Goal: Information Seeking & Learning: Learn about a topic

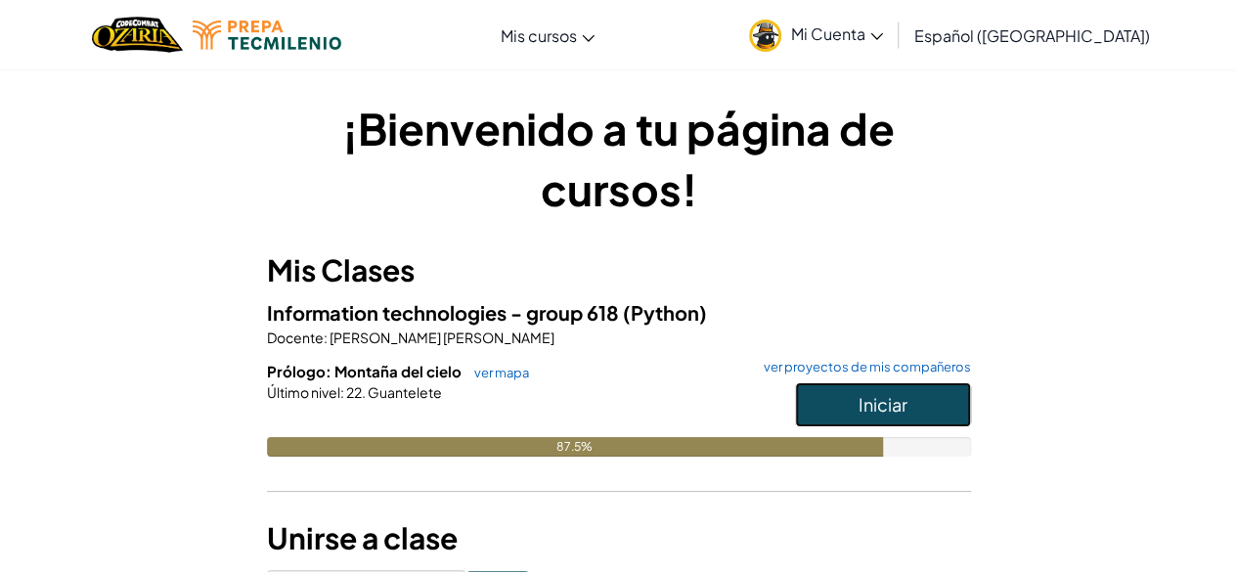
click at [848, 405] on button "Iniciar" at bounding box center [883, 404] width 176 height 45
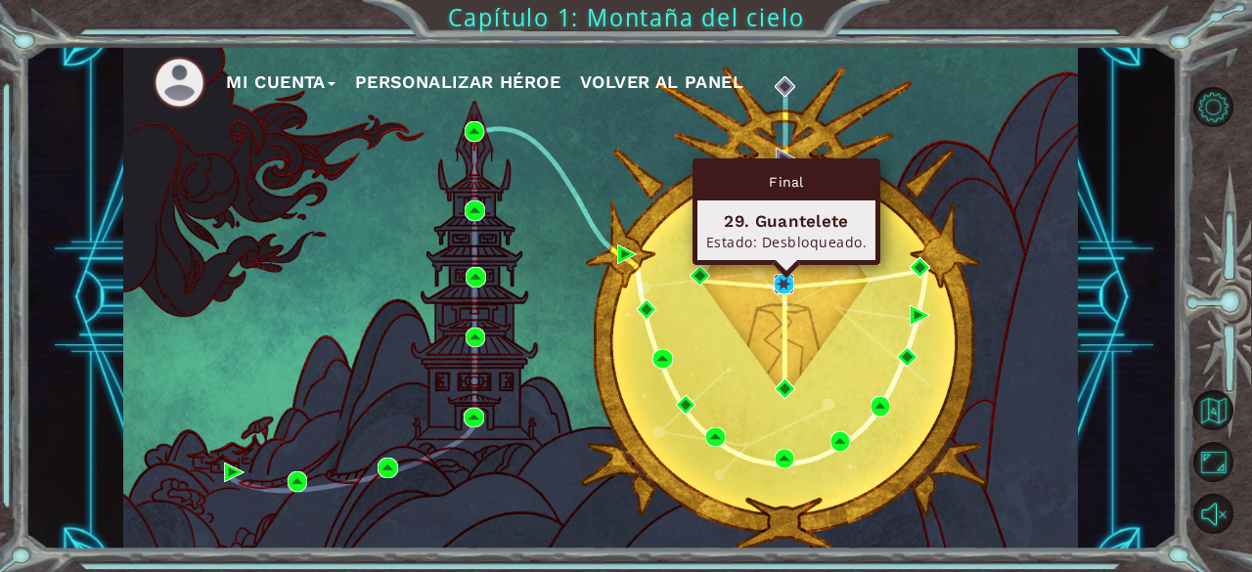
click at [778, 282] on img at bounding box center [784, 284] width 20 height 20
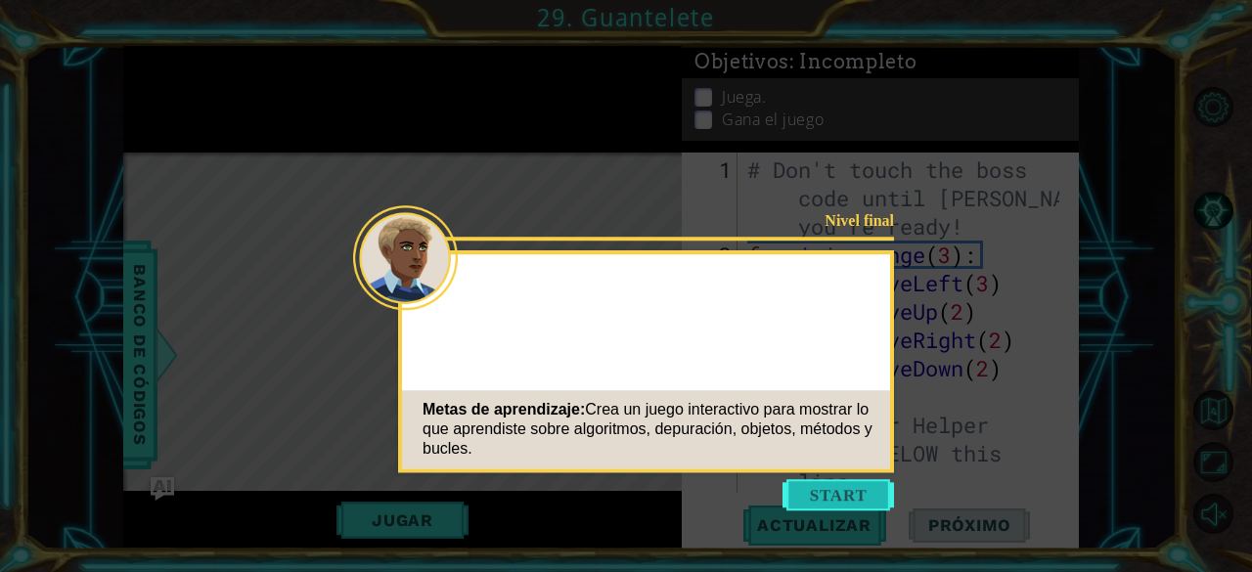
click at [821, 494] on button "Start" at bounding box center [837, 494] width 111 height 31
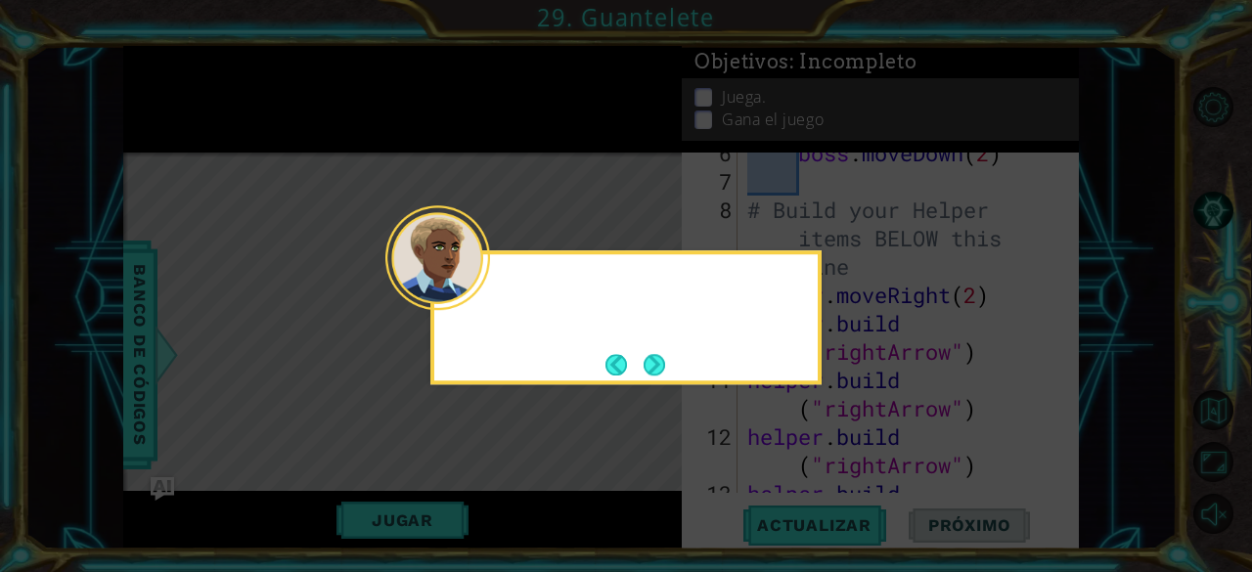
scroll to position [510, 0]
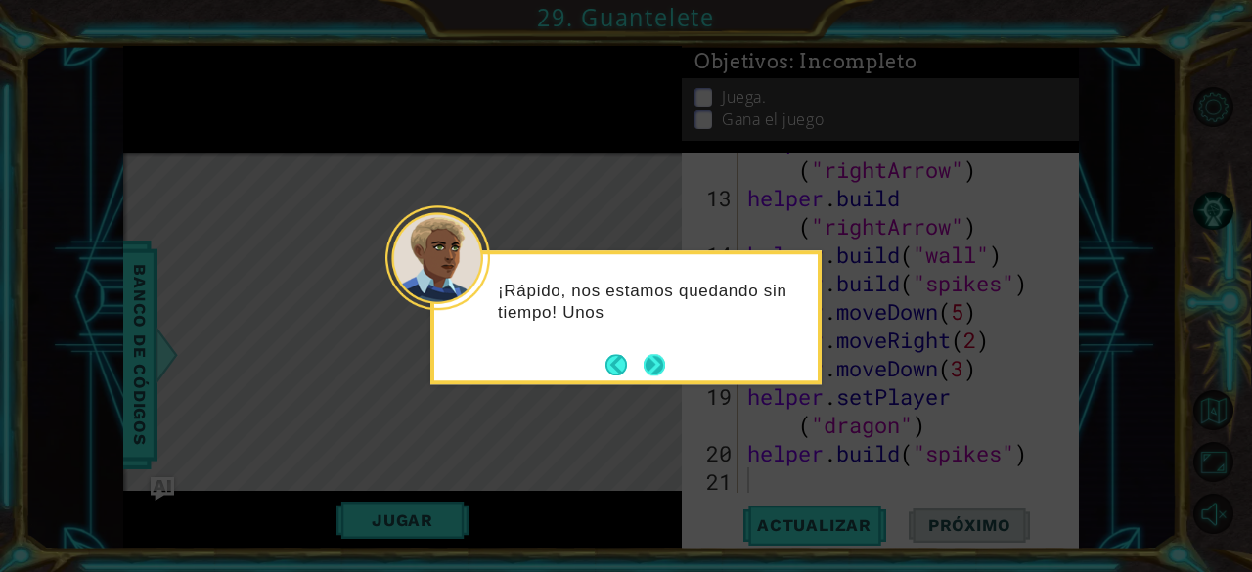
click at [643, 356] on button "Next" at bounding box center [654, 364] width 24 height 24
click at [645, 357] on button "Next" at bounding box center [654, 364] width 23 height 23
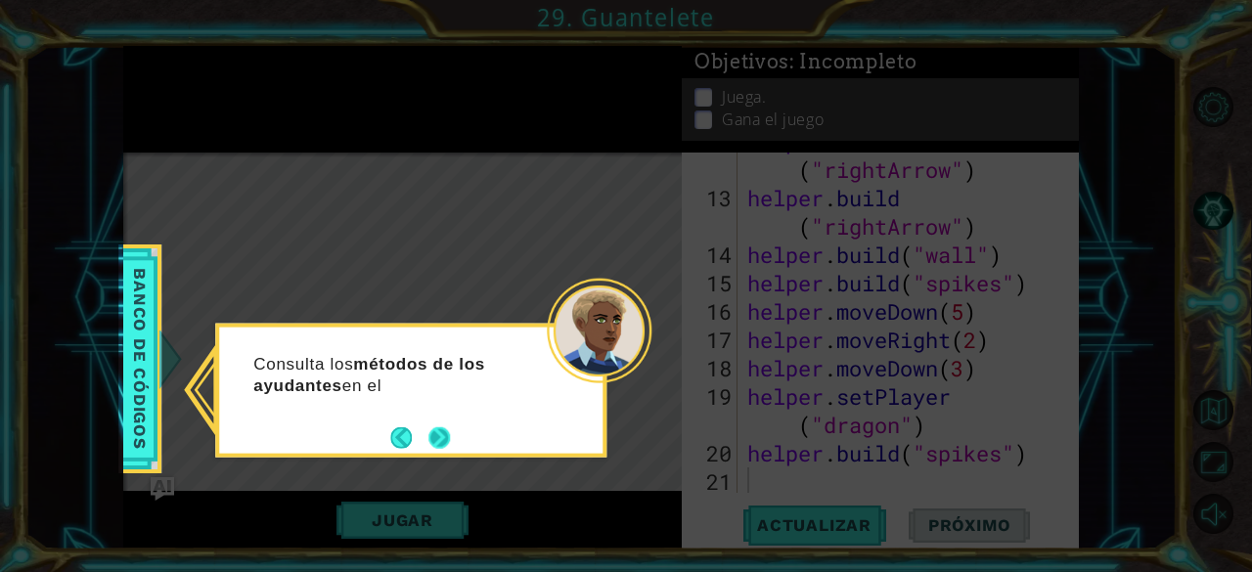
click at [444, 425] on button "Next" at bounding box center [439, 437] width 24 height 24
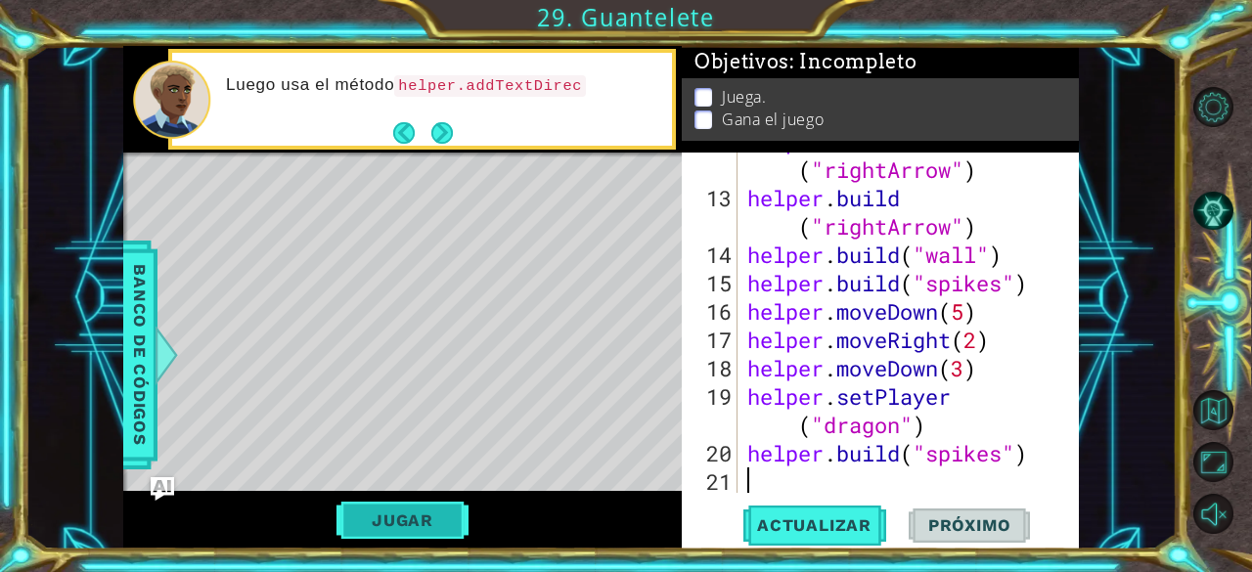
click at [434, 510] on button "Jugar" at bounding box center [402, 520] width 132 height 37
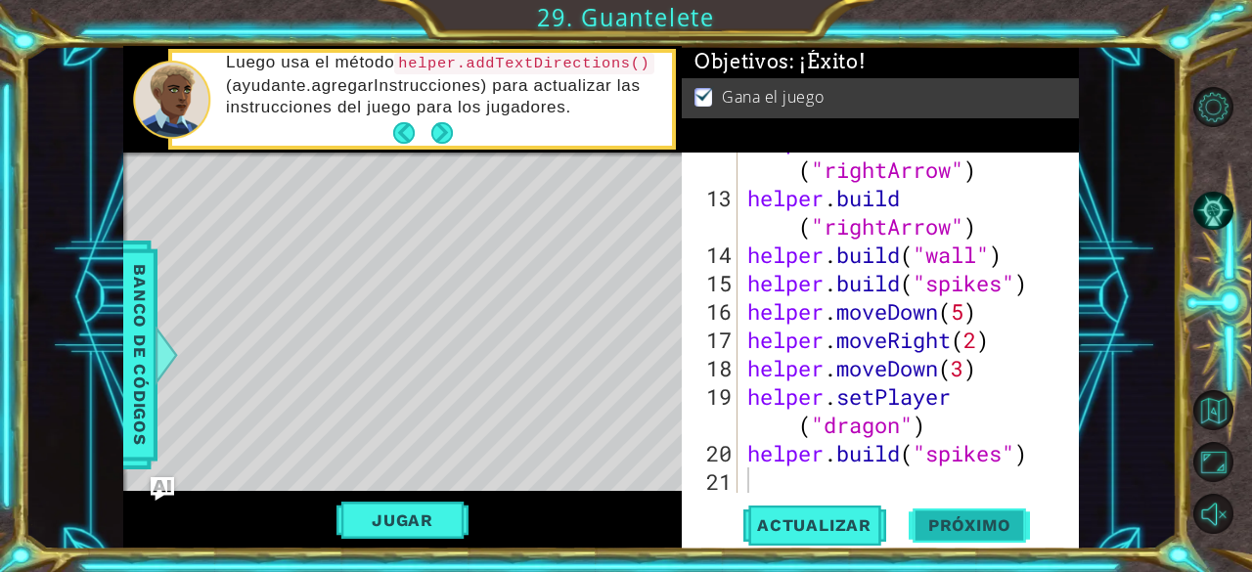
click at [968, 511] on button "Próximo" at bounding box center [969, 530] width 121 height 40
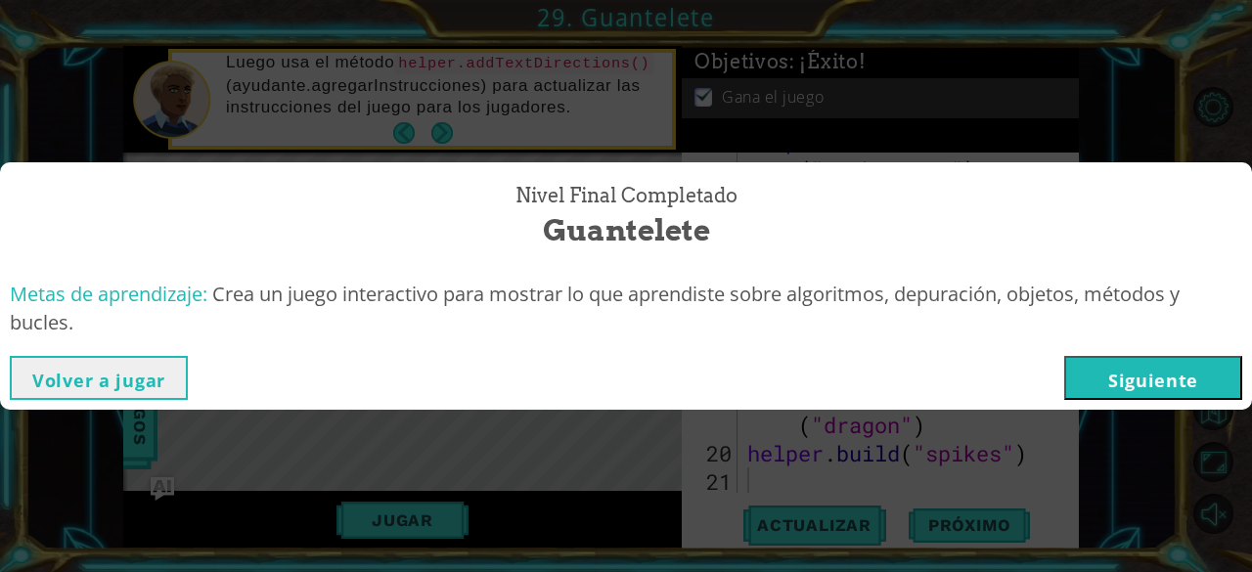
click at [1114, 374] on button "Siguiente" at bounding box center [1153, 378] width 178 height 44
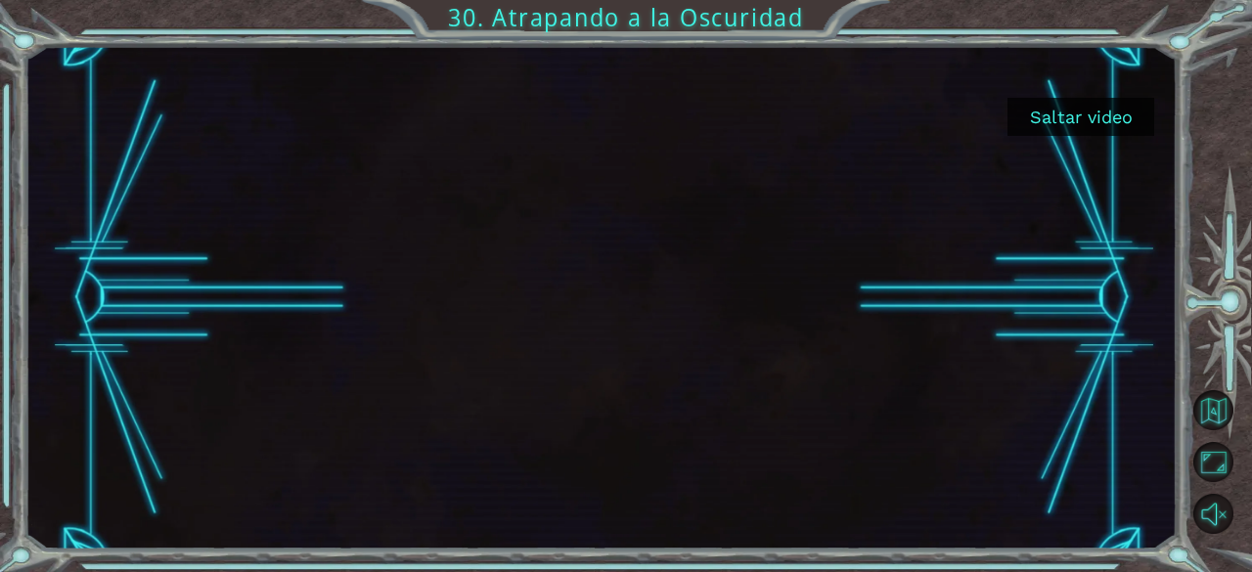
click at [1070, 115] on button "Saltar video" at bounding box center [1080, 117] width 147 height 38
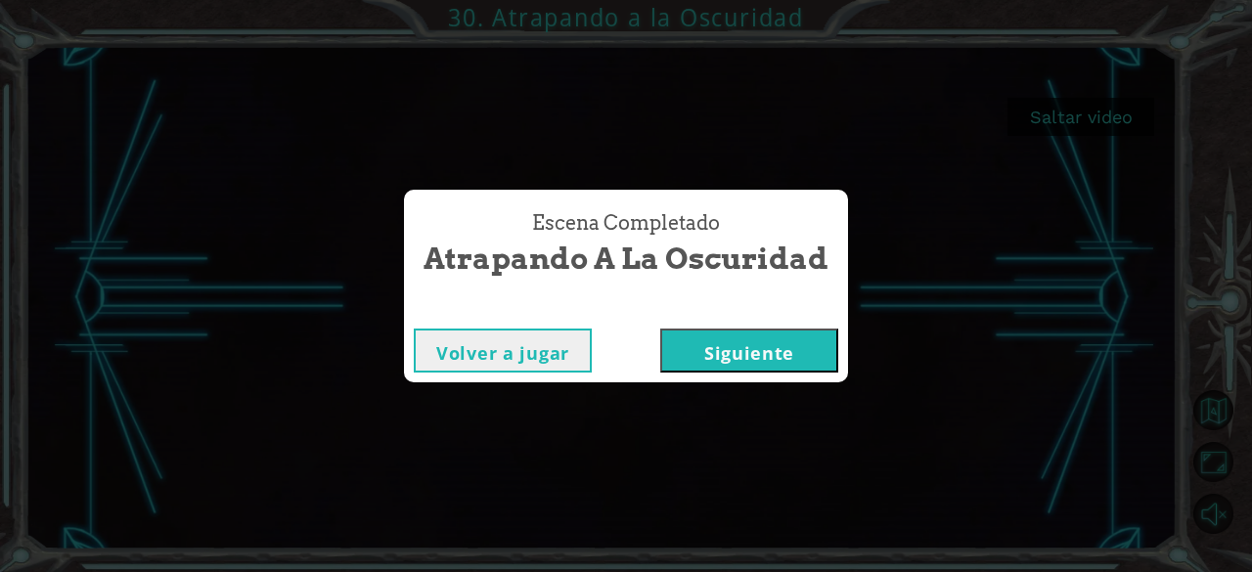
click at [796, 337] on button "Siguiente" at bounding box center [749, 351] width 178 height 44
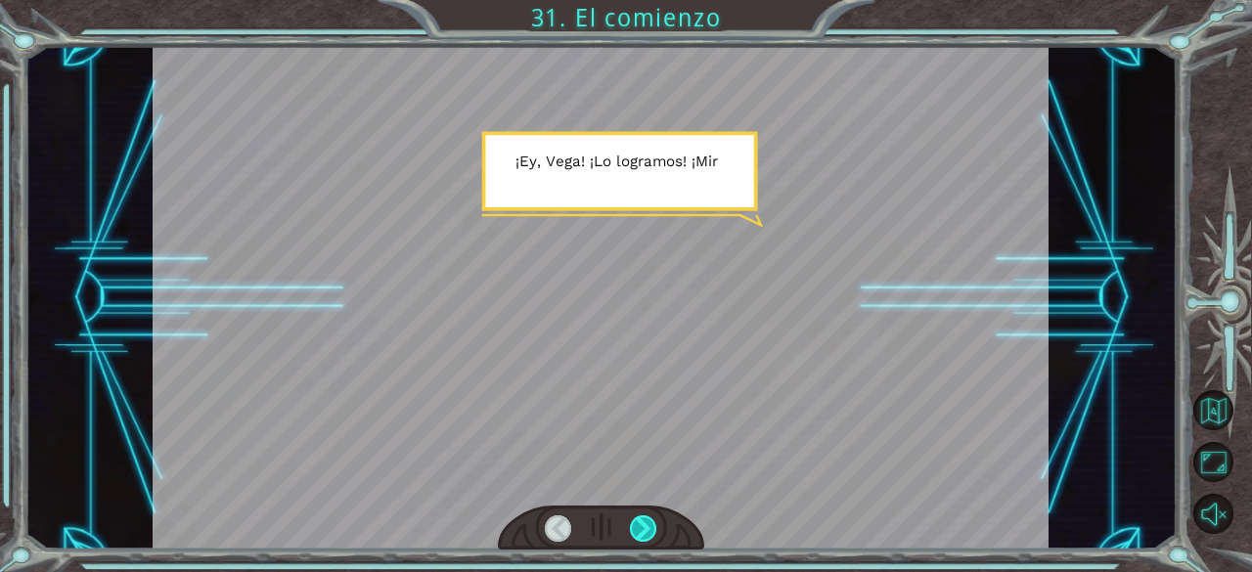
click at [644, 523] on div at bounding box center [643, 528] width 27 height 27
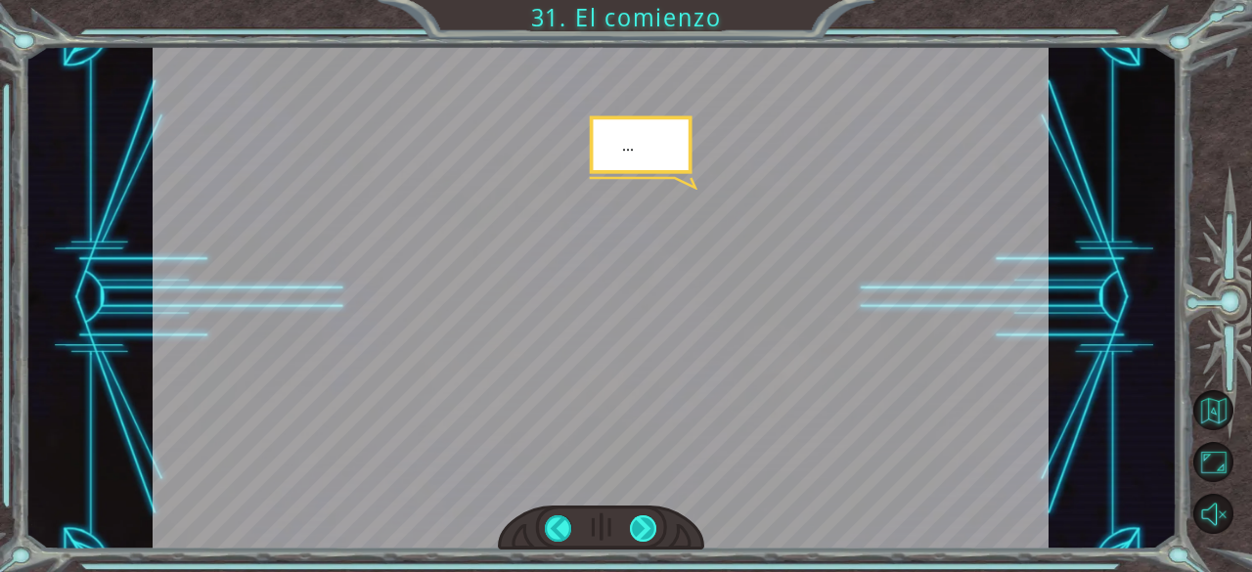
click at [644, 523] on div at bounding box center [643, 528] width 27 height 27
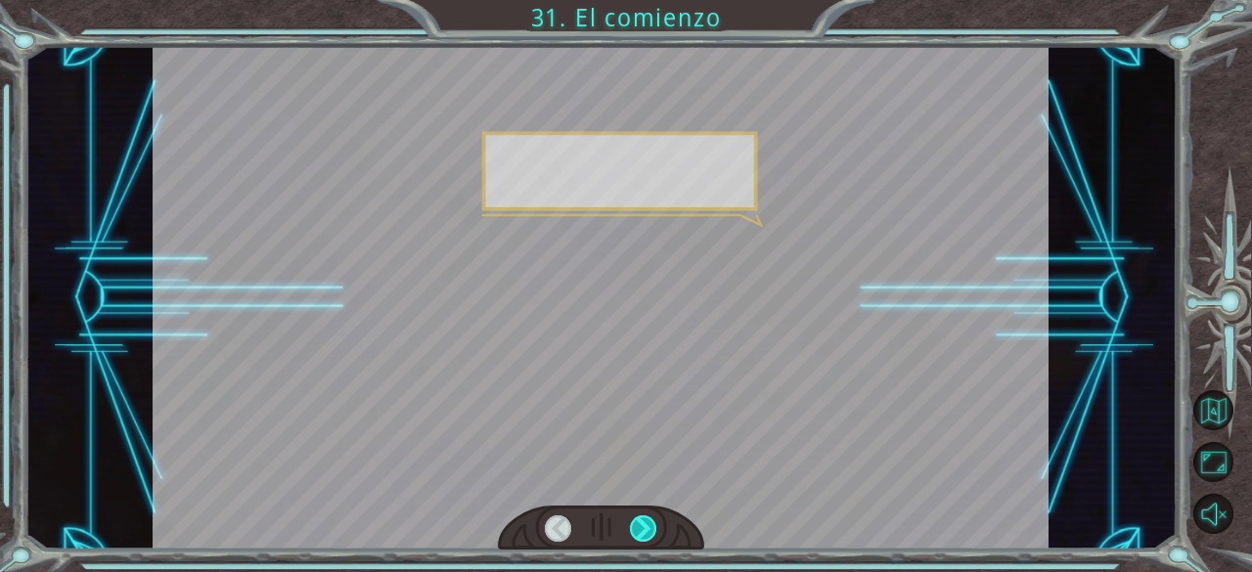
click at [644, 523] on div at bounding box center [643, 528] width 27 height 27
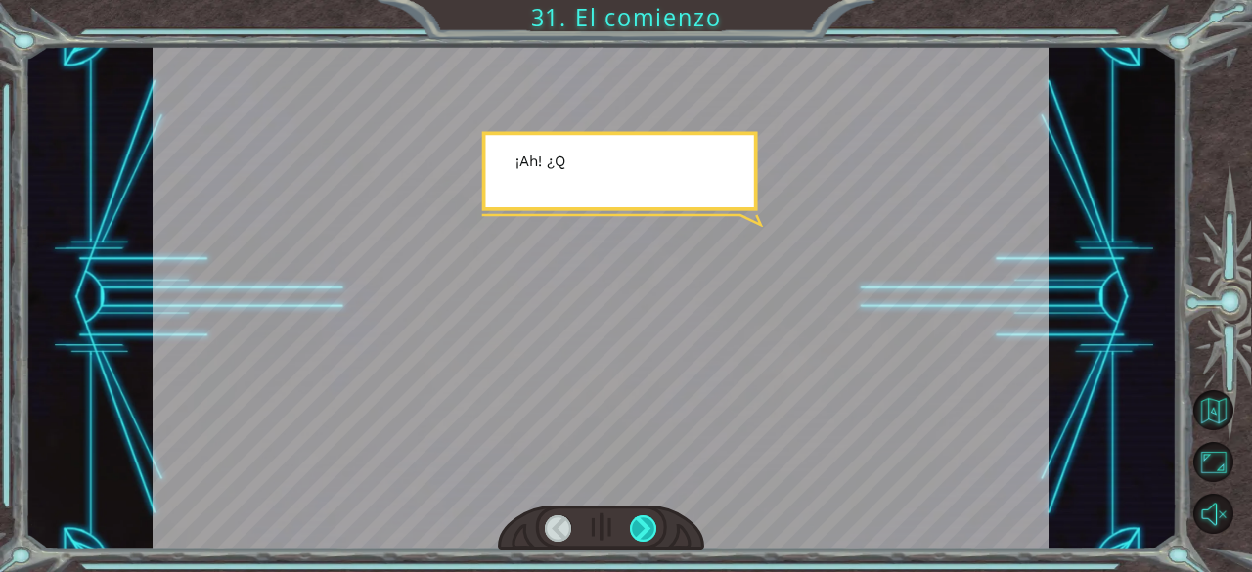
click at [644, 523] on div at bounding box center [643, 528] width 27 height 27
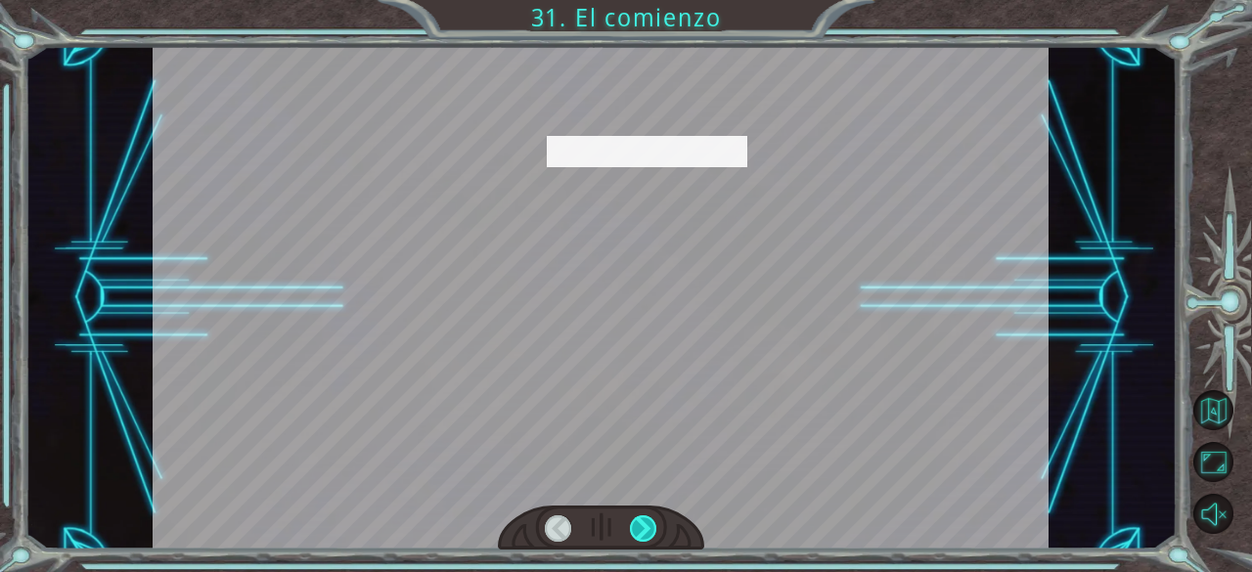
click at [644, 523] on div at bounding box center [643, 528] width 27 height 27
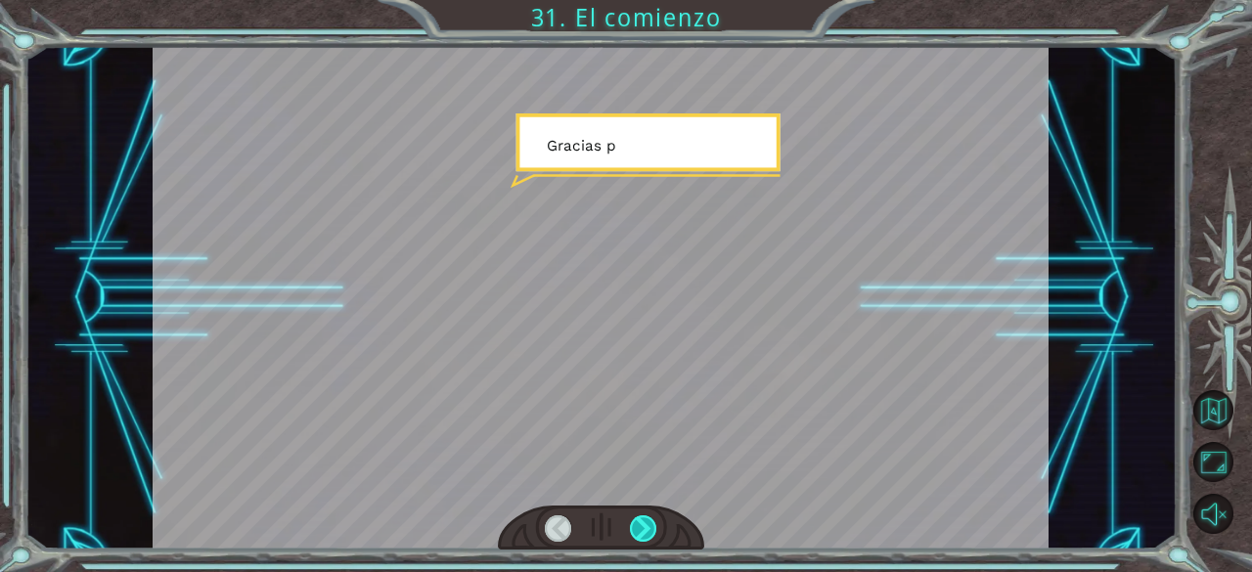
click at [644, 523] on div at bounding box center [643, 528] width 27 height 27
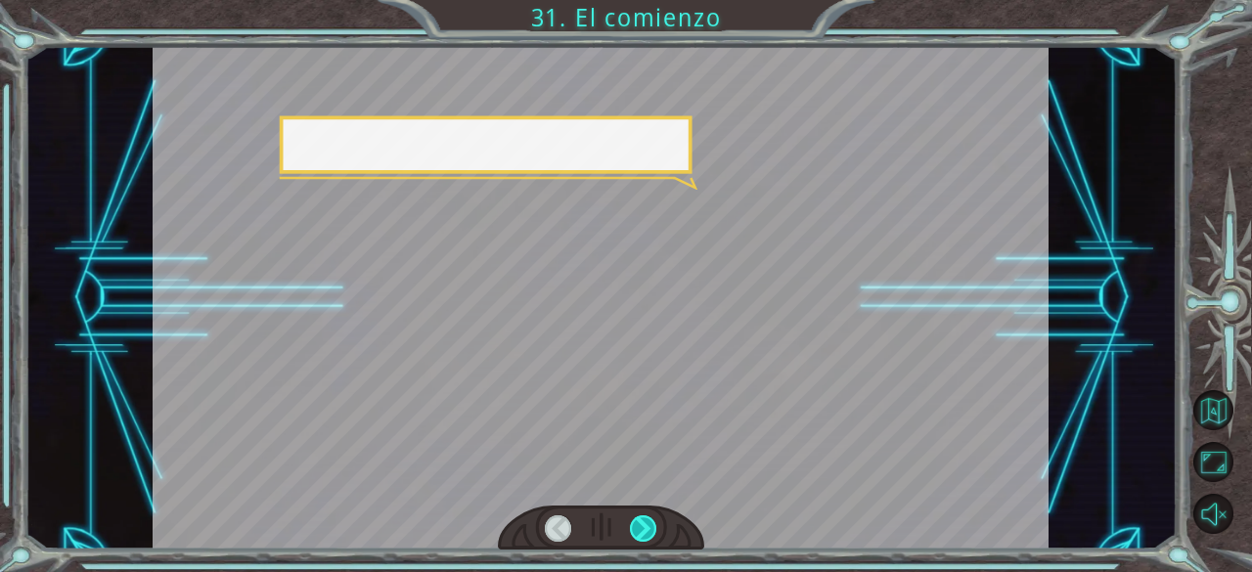
click at [644, 523] on div at bounding box center [643, 528] width 27 height 27
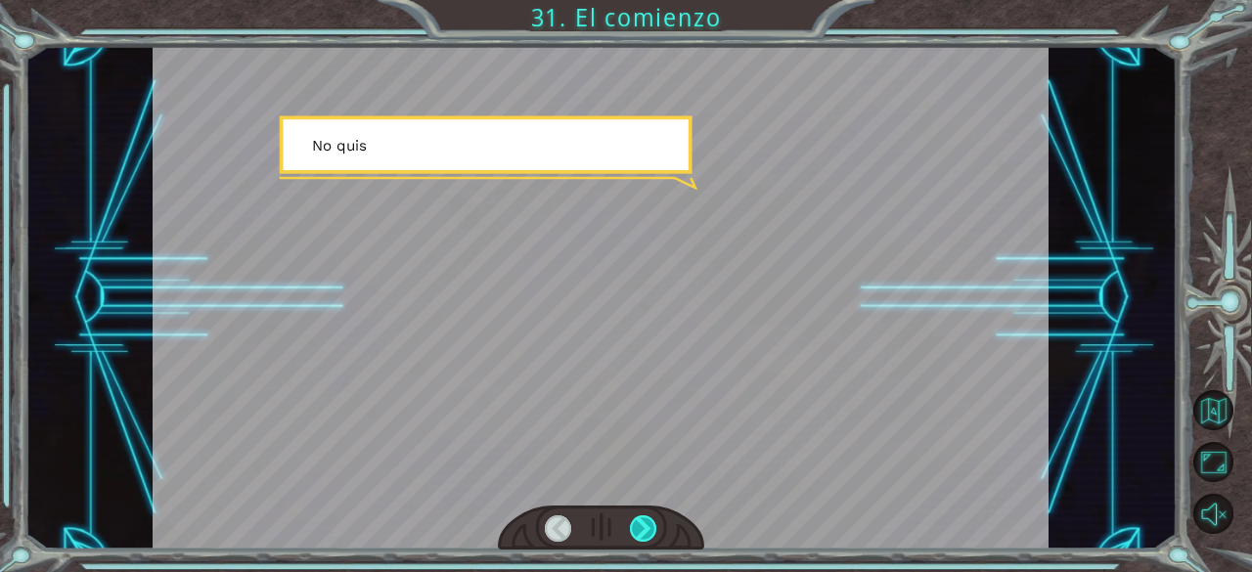
click at [644, 523] on div at bounding box center [643, 528] width 27 height 27
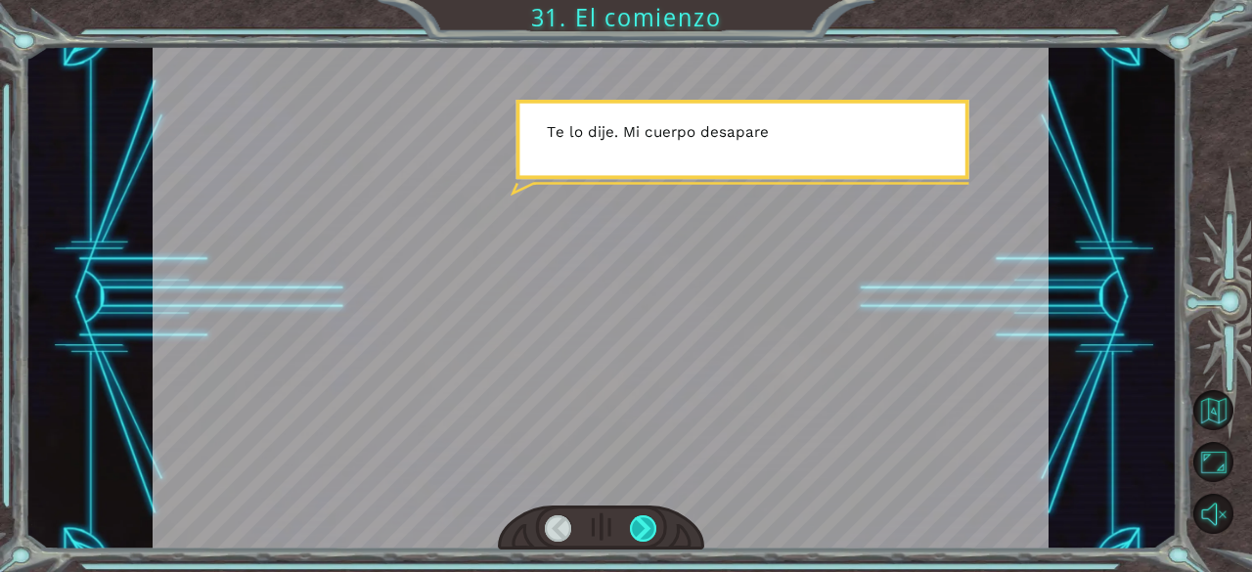
click at [644, 523] on div at bounding box center [643, 528] width 27 height 27
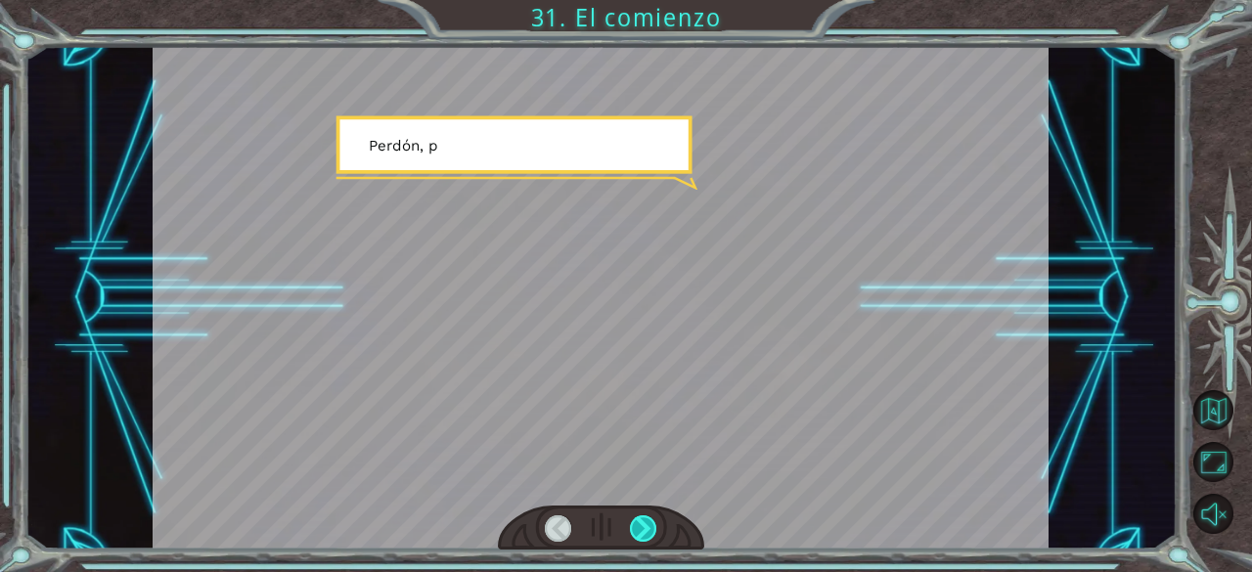
click at [644, 523] on div at bounding box center [643, 528] width 27 height 27
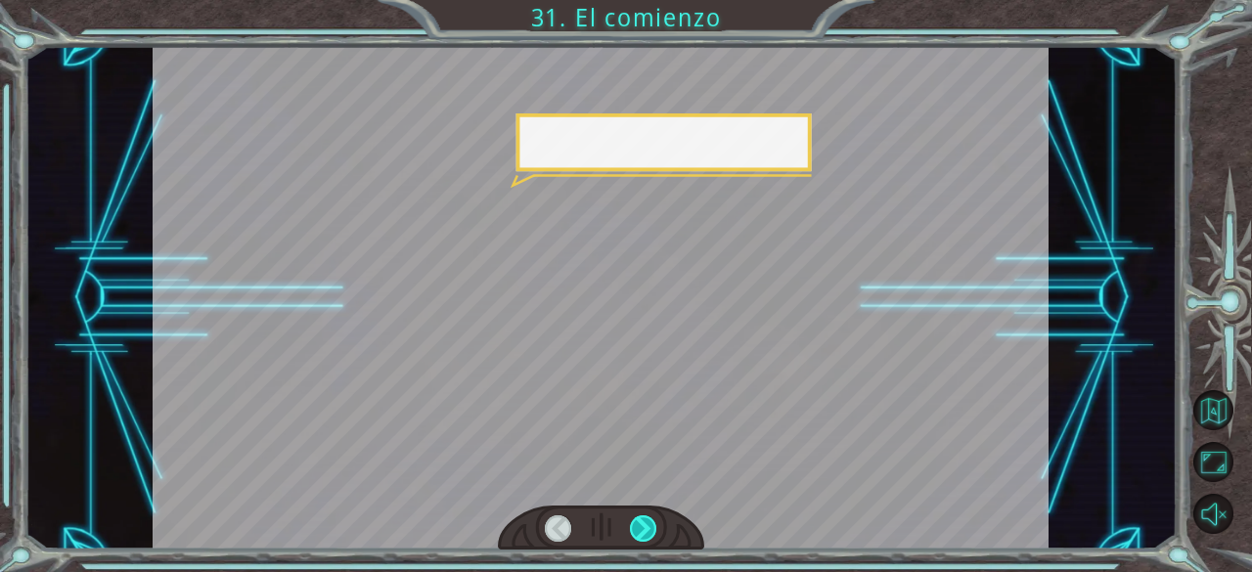
click at [644, 523] on div at bounding box center [643, 528] width 27 height 27
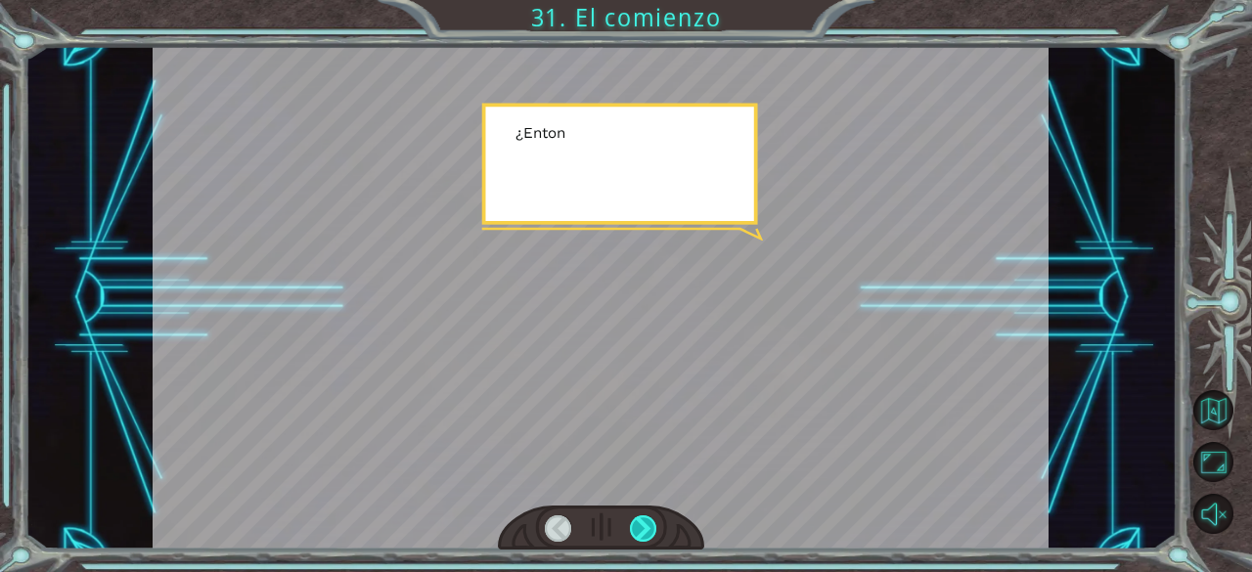
click at [644, 523] on div at bounding box center [643, 528] width 27 height 27
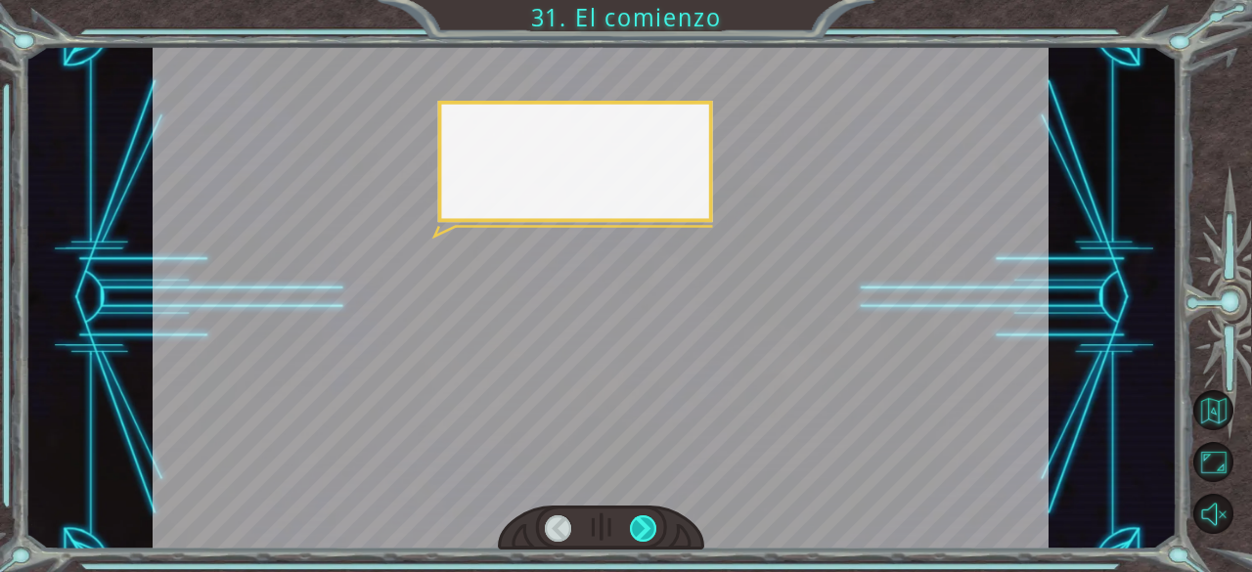
click at [644, 523] on div at bounding box center [643, 528] width 27 height 27
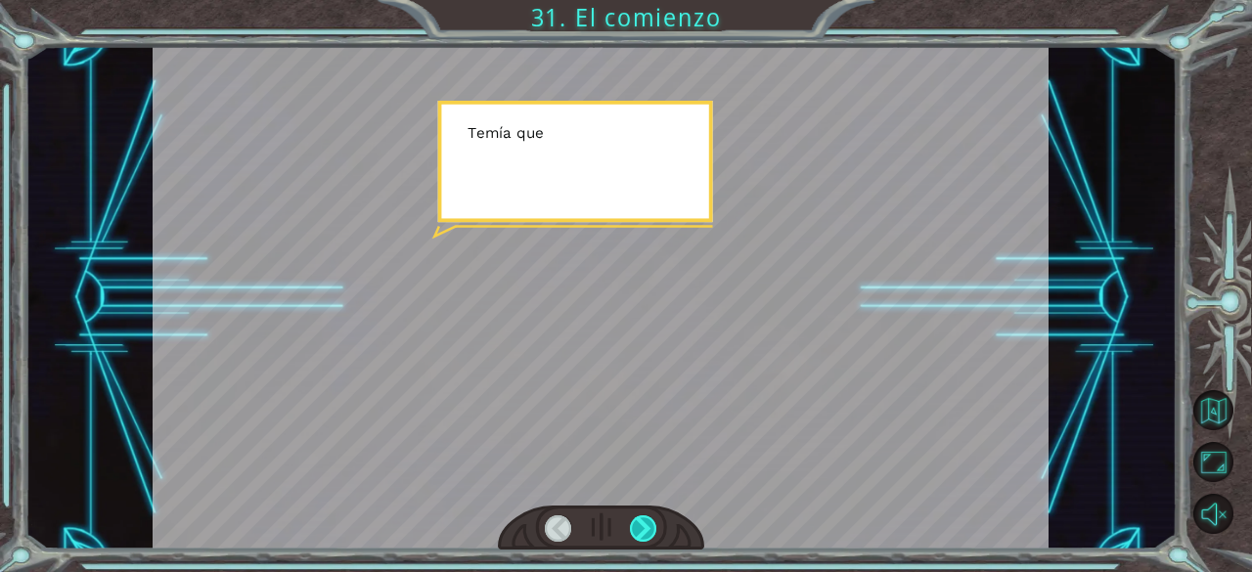
click at [644, 523] on div at bounding box center [643, 528] width 27 height 27
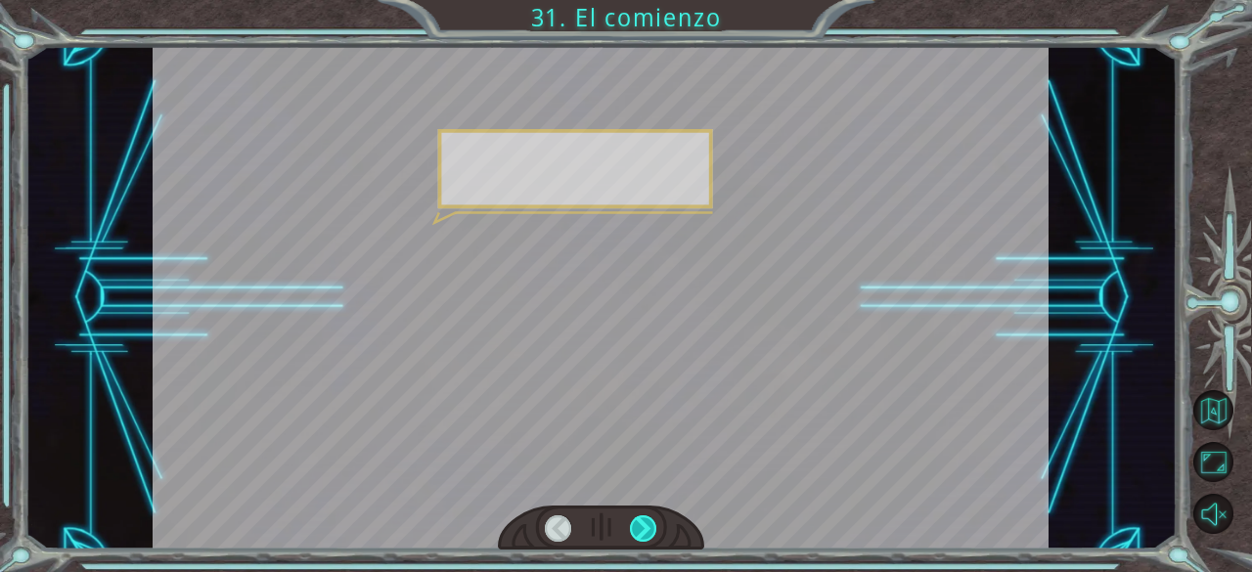
click at [644, 523] on div at bounding box center [643, 528] width 27 height 27
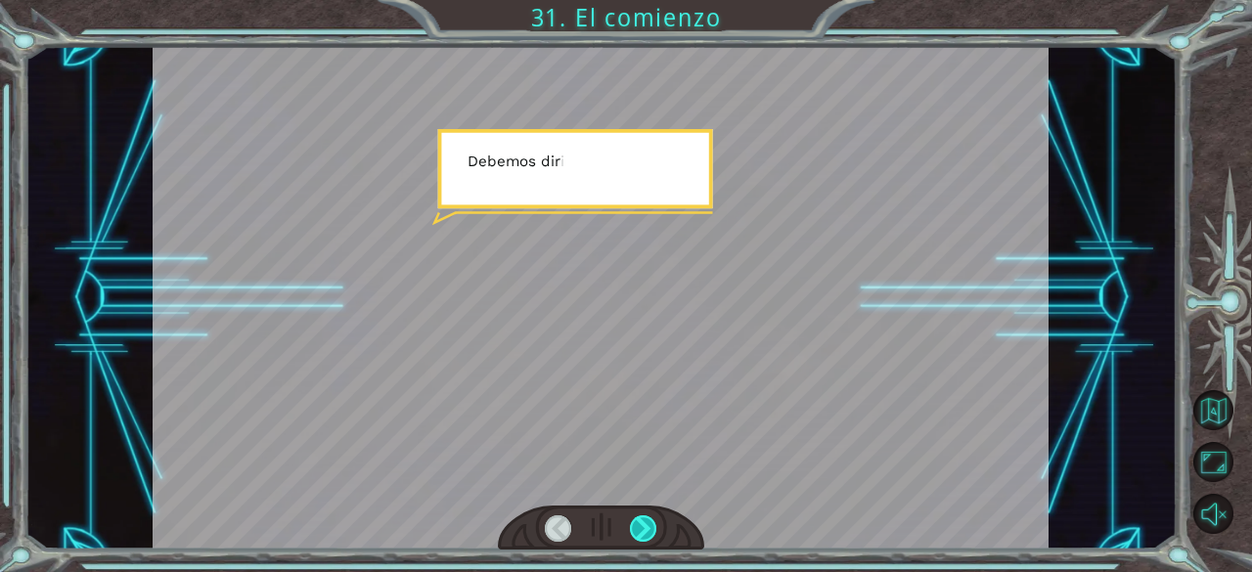
click at [644, 523] on div at bounding box center [643, 528] width 27 height 27
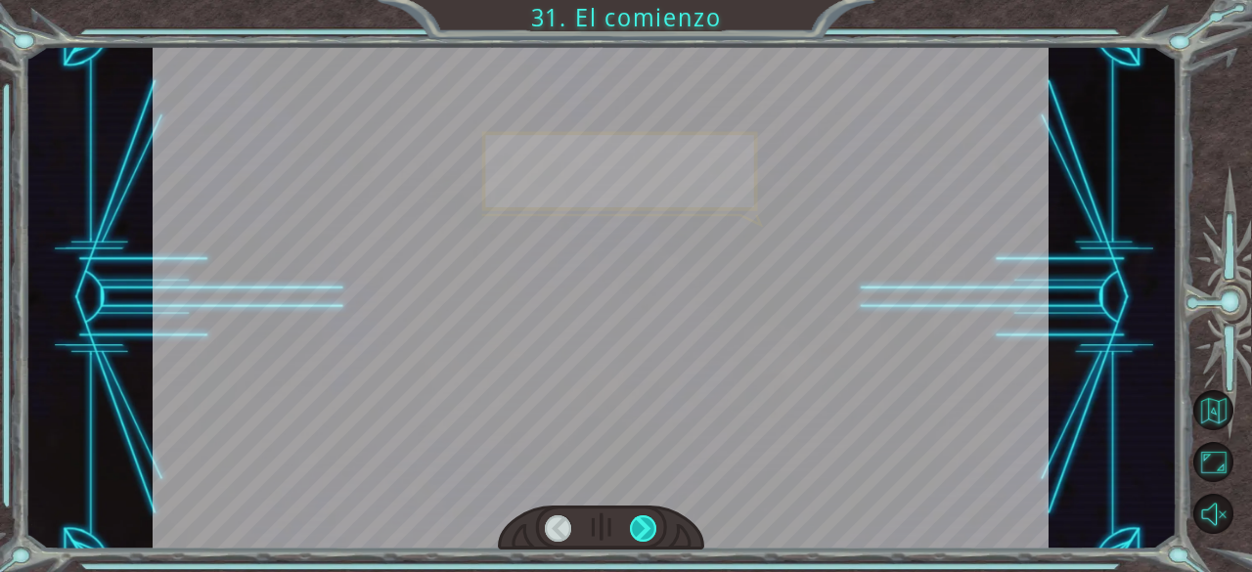
click at [644, 523] on div at bounding box center [643, 528] width 27 height 27
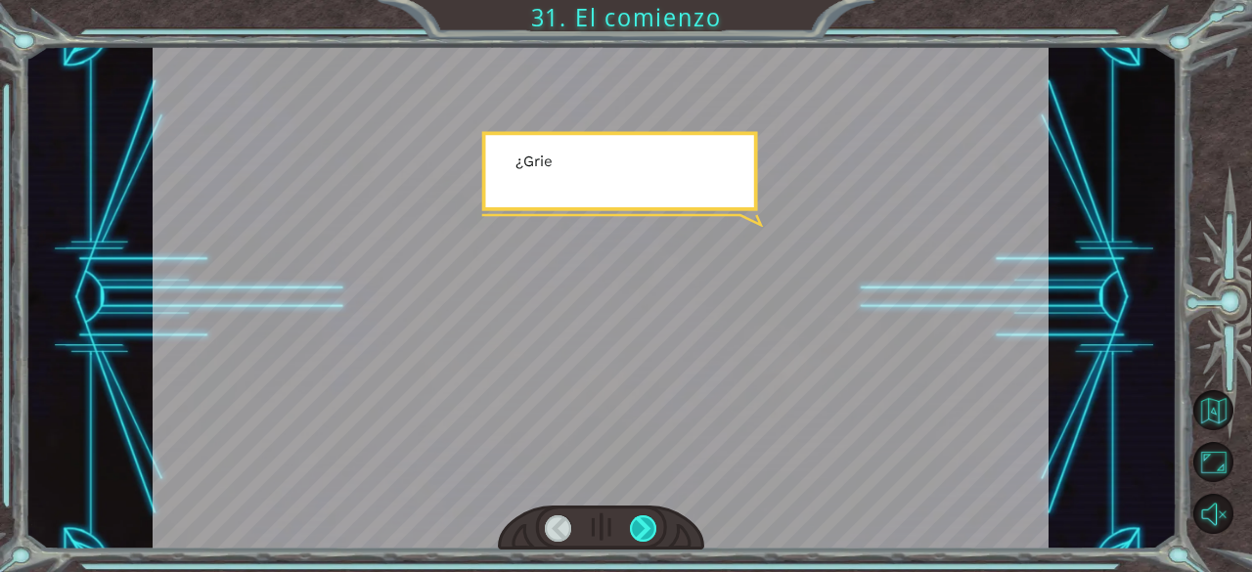
click at [644, 523] on div at bounding box center [643, 528] width 27 height 27
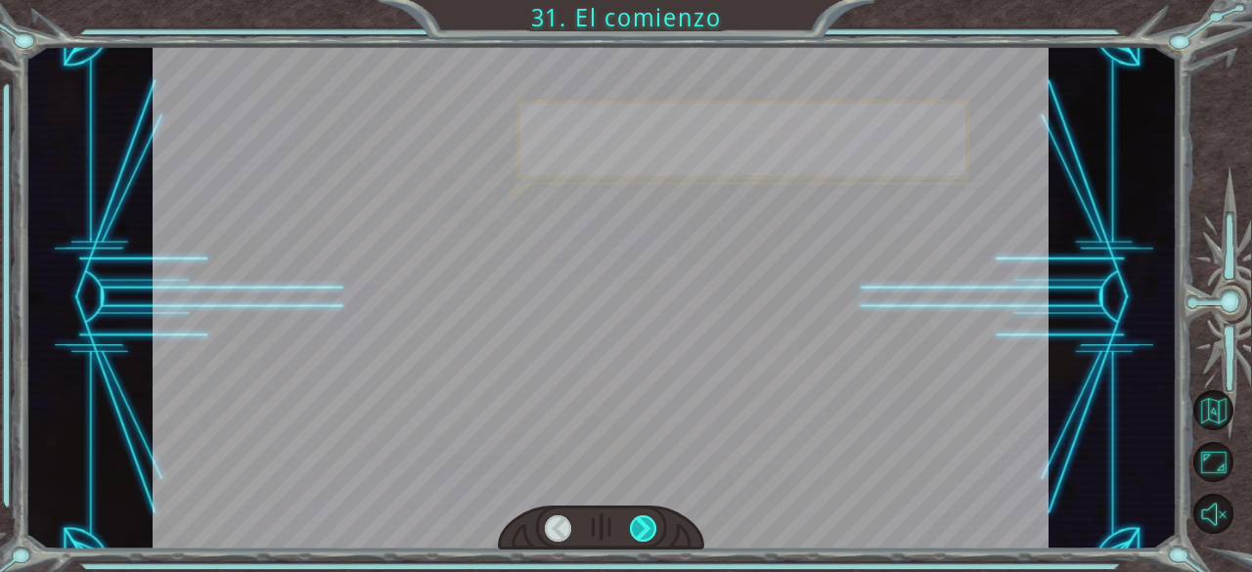
click at [644, 523] on div at bounding box center [643, 528] width 27 height 27
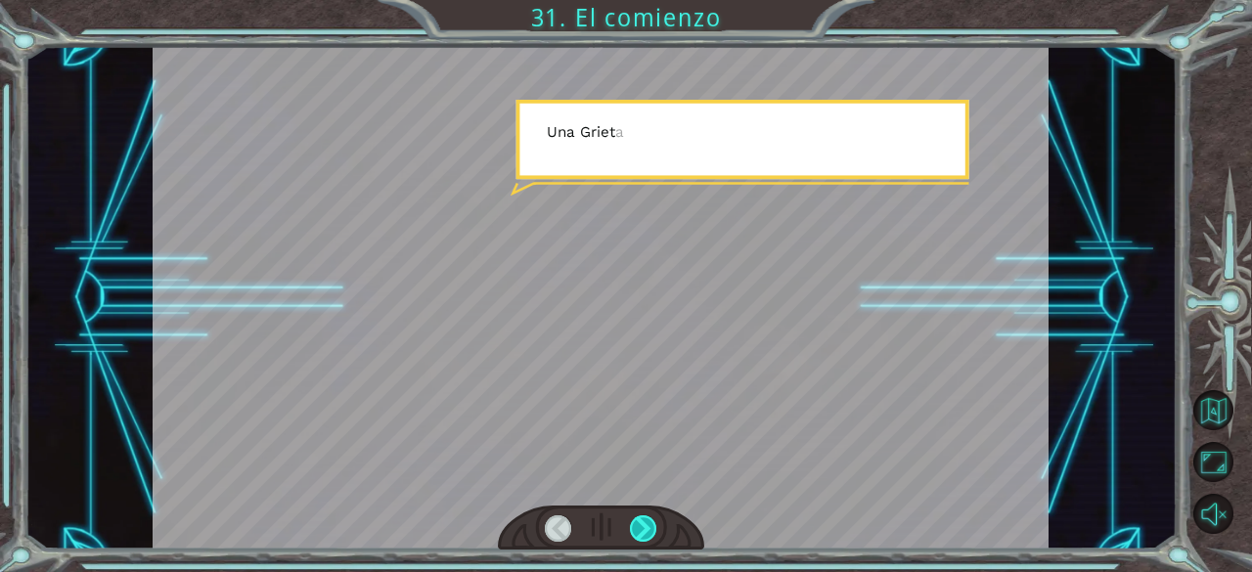
click at [644, 523] on div at bounding box center [643, 528] width 27 height 27
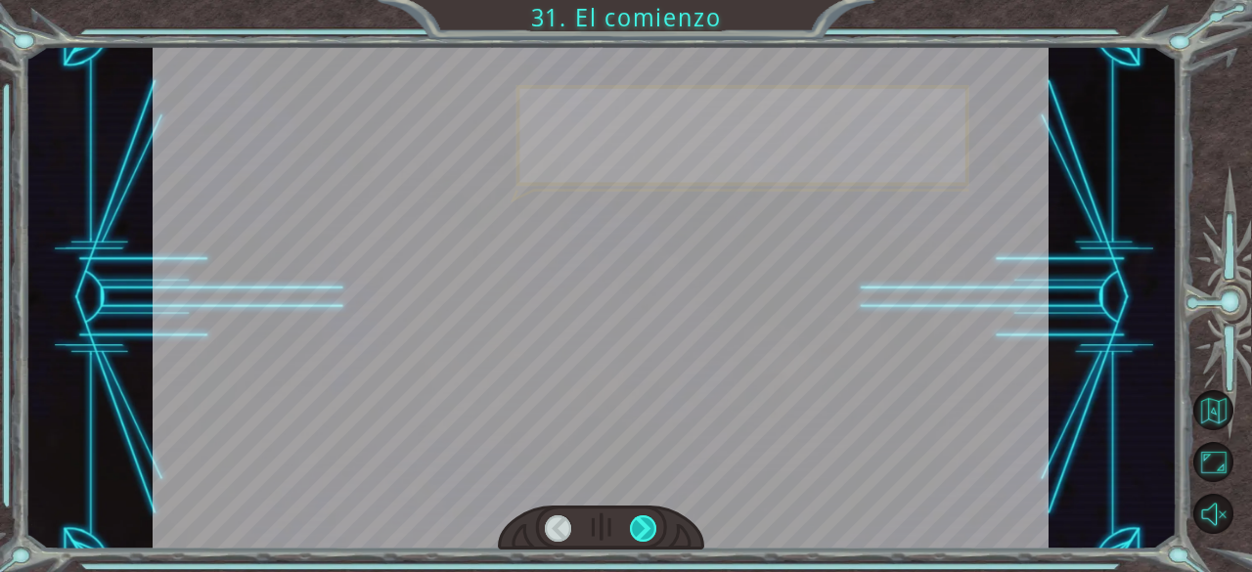
click at [644, 523] on div at bounding box center [643, 528] width 27 height 27
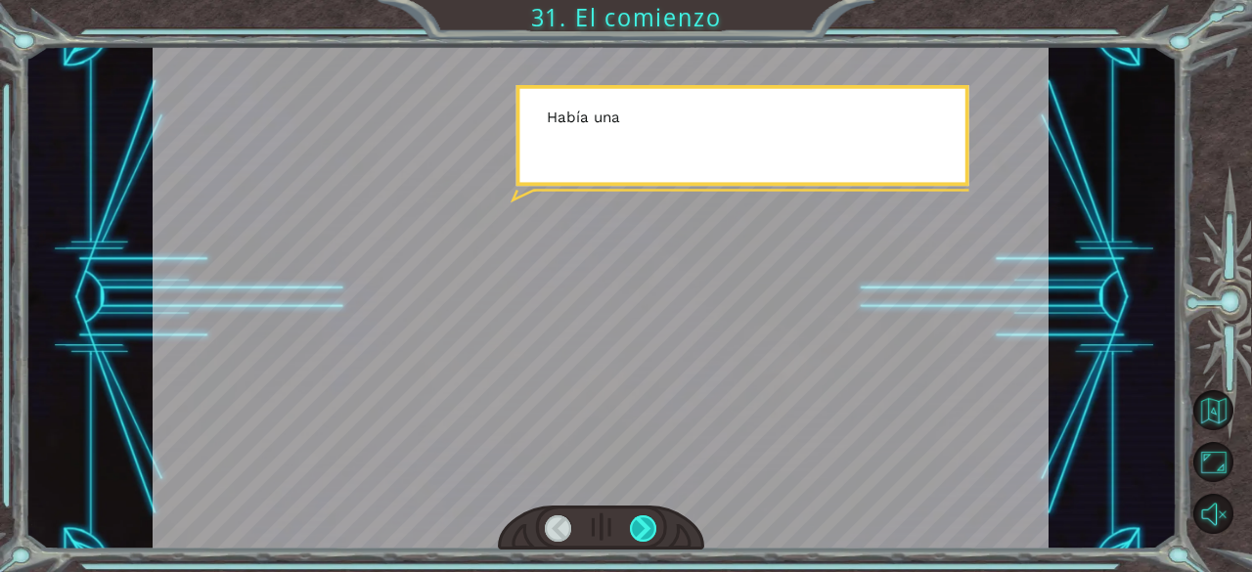
click at [644, 523] on div at bounding box center [643, 528] width 27 height 27
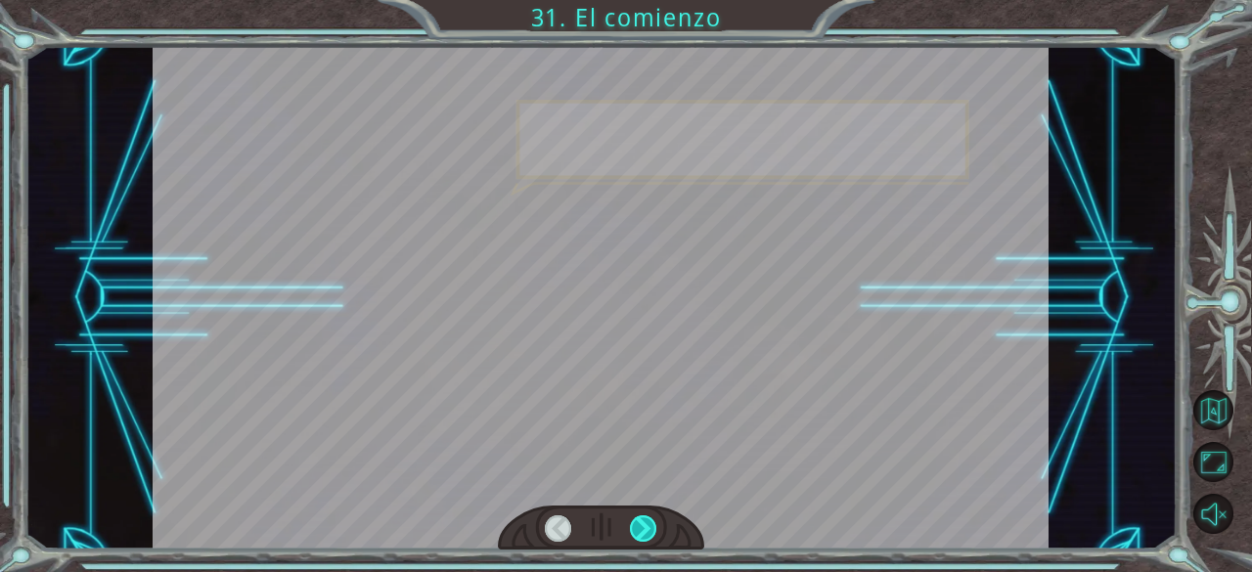
click at [644, 523] on div at bounding box center [643, 528] width 27 height 27
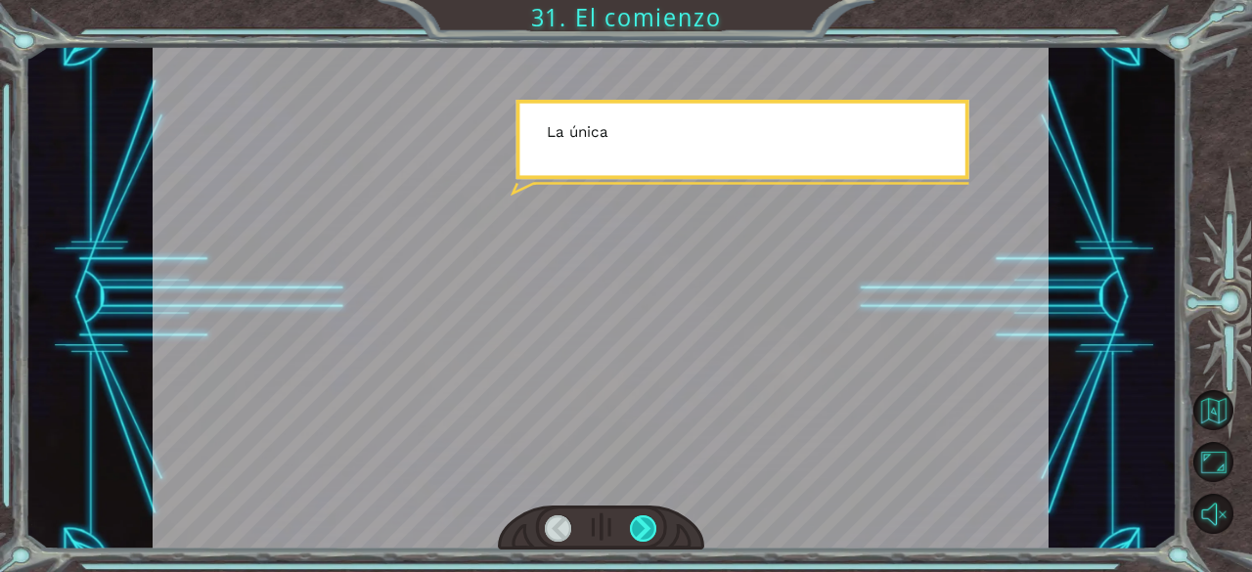
click at [644, 523] on div at bounding box center [643, 528] width 27 height 27
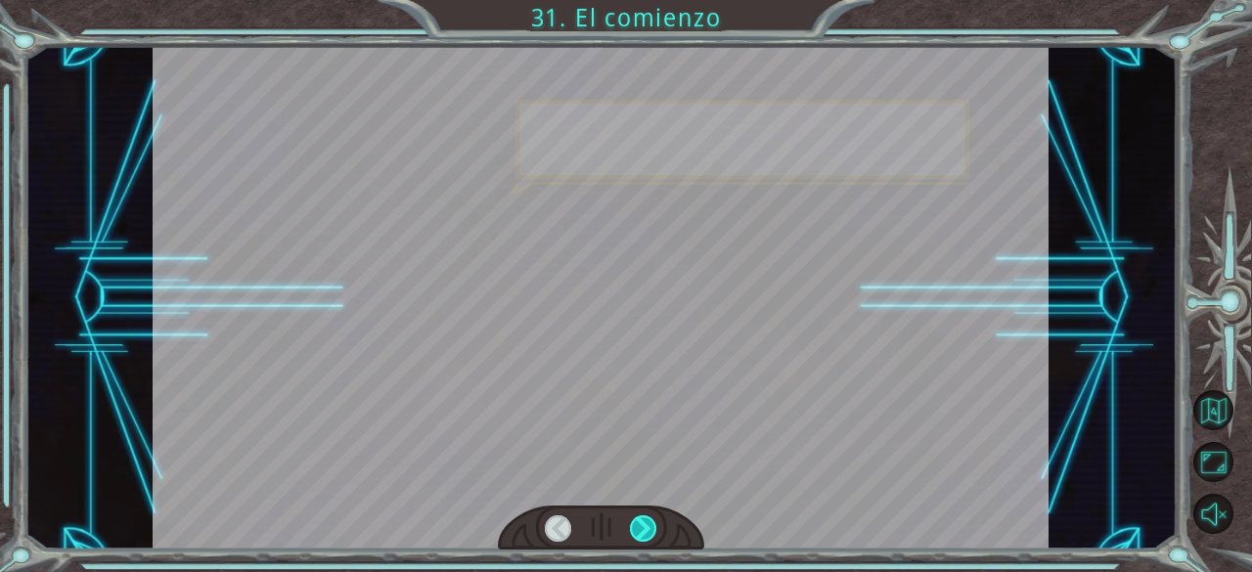
click at [644, 523] on div at bounding box center [643, 528] width 27 height 27
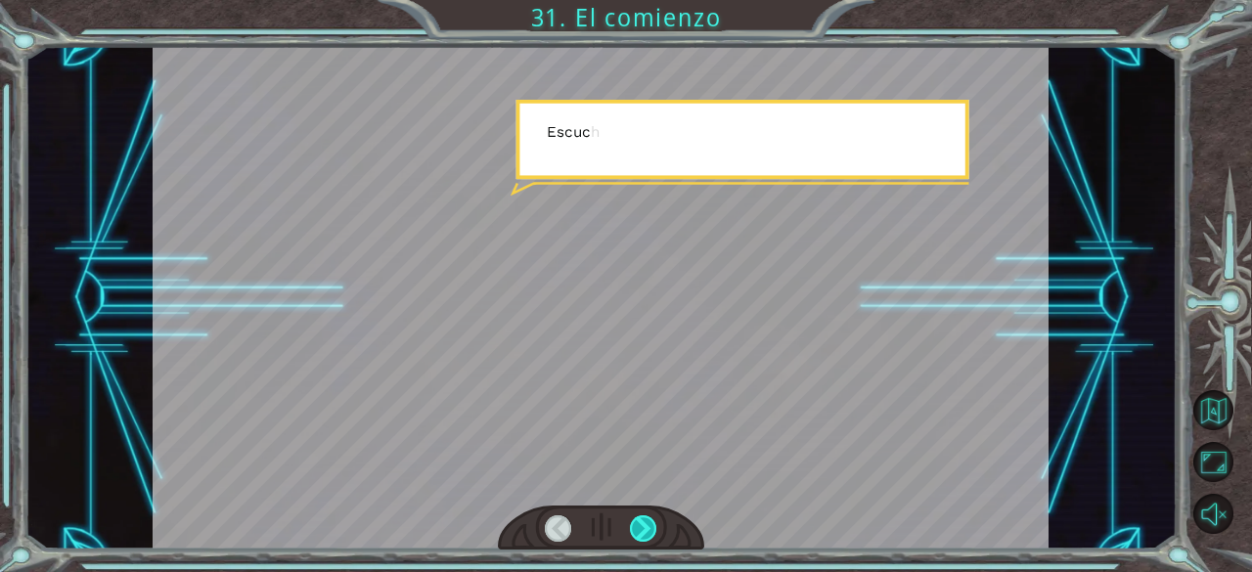
click at [644, 523] on div at bounding box center [643, 528] width 27 height 27
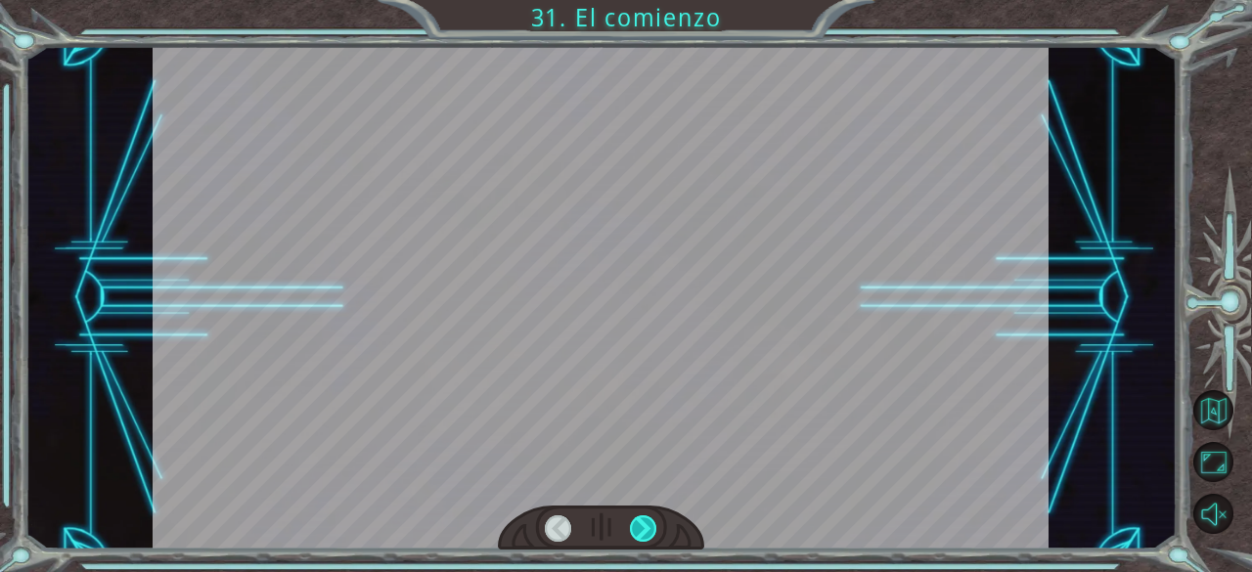
click at [644, 523] on div at bounding box center [643, 528] width 27 height 27
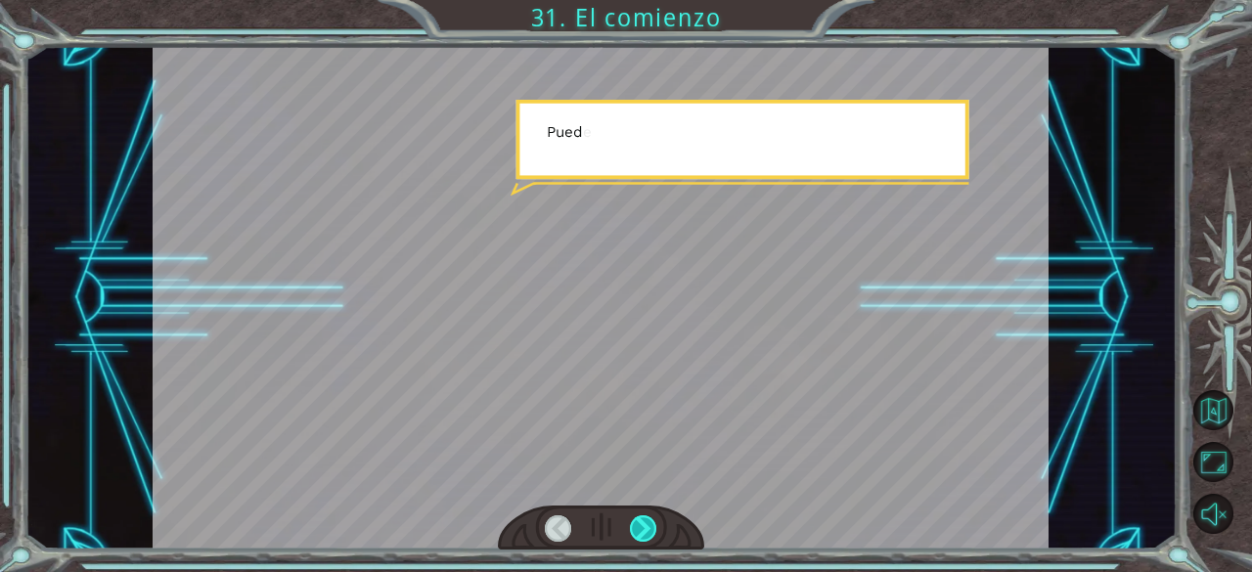
click at [644, 523] on div at bounding box center [643, 528] width 27 height 27
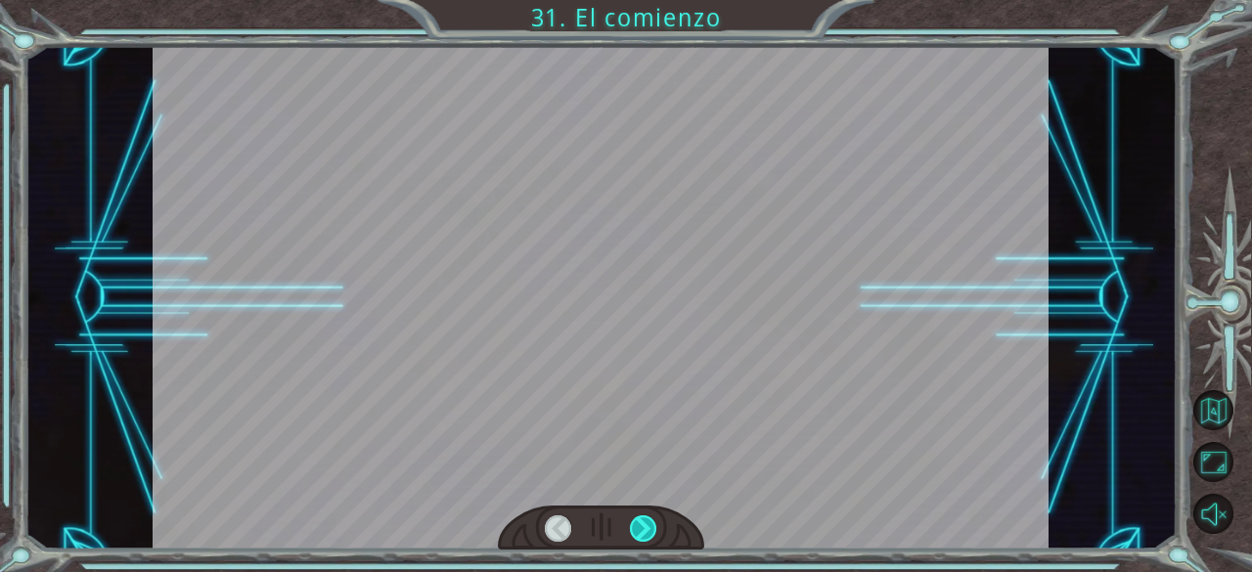
click at [644, 523] on div at bounding box center [643, 528] width 27 height 27
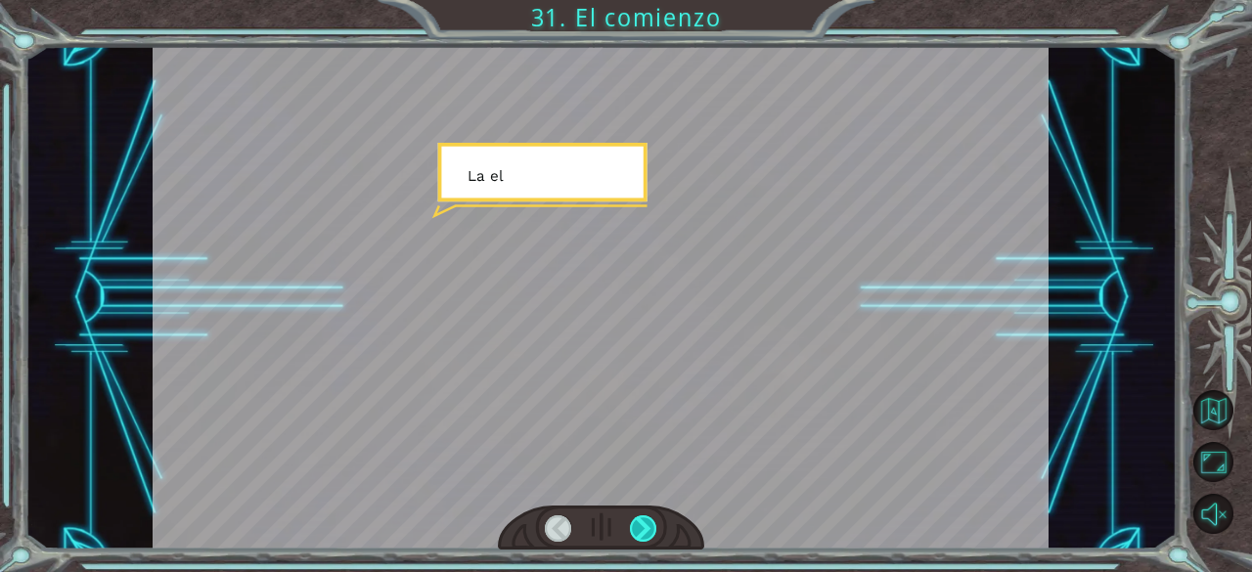
click at [644, 523] on div at bounding box center [643, 528] width 27 height 27
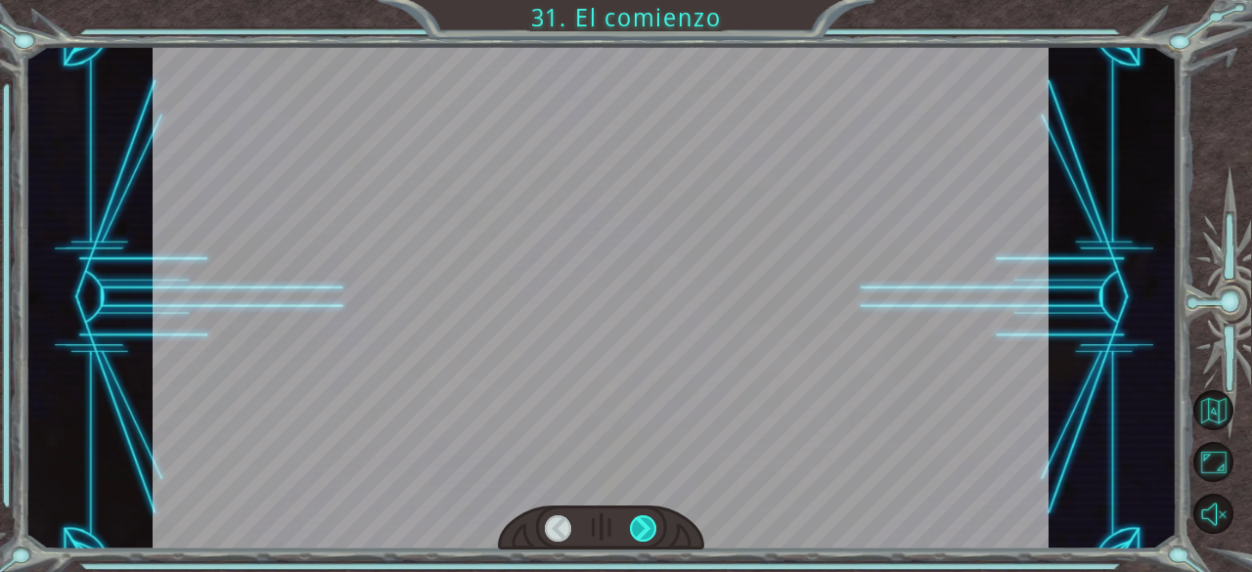
click at [644, 523] on div at bounding box center [643, 528] width 27 height 27
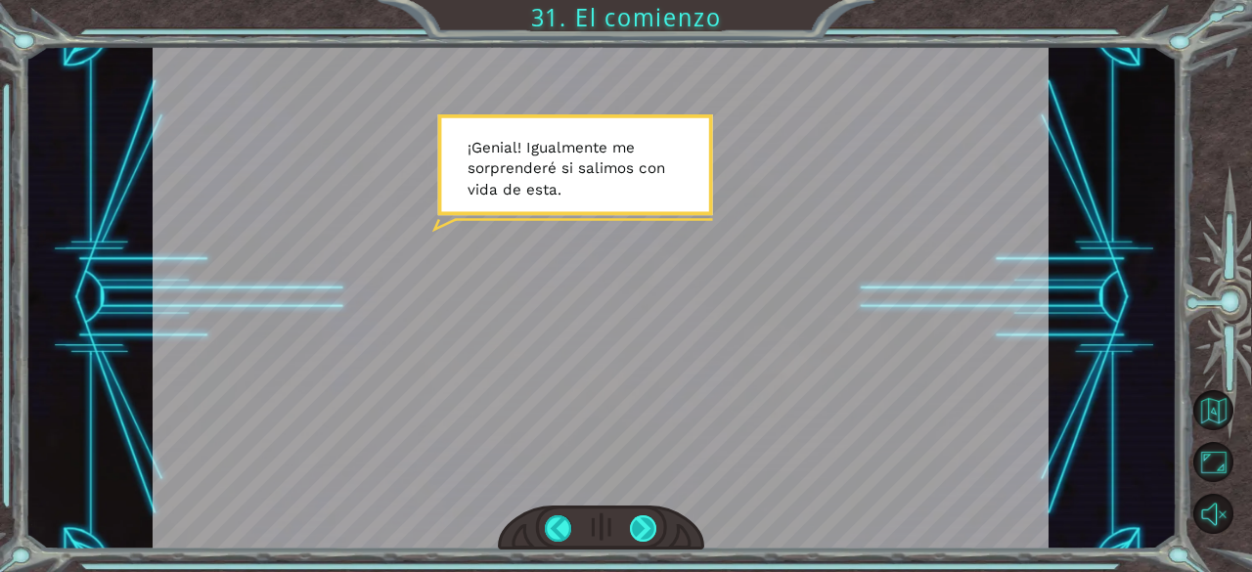
click at [651, 525] on div at bounding box center [643, 528] width 27 height 27
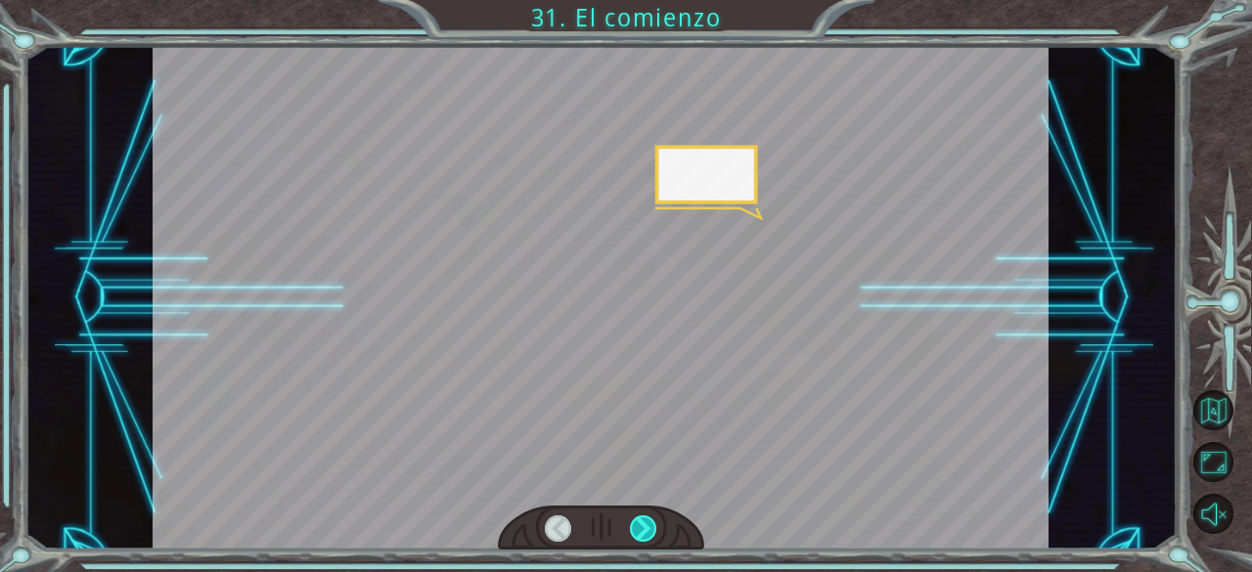
click at [651, 525] on div at bounding box center [643, 528] width 27 height 27
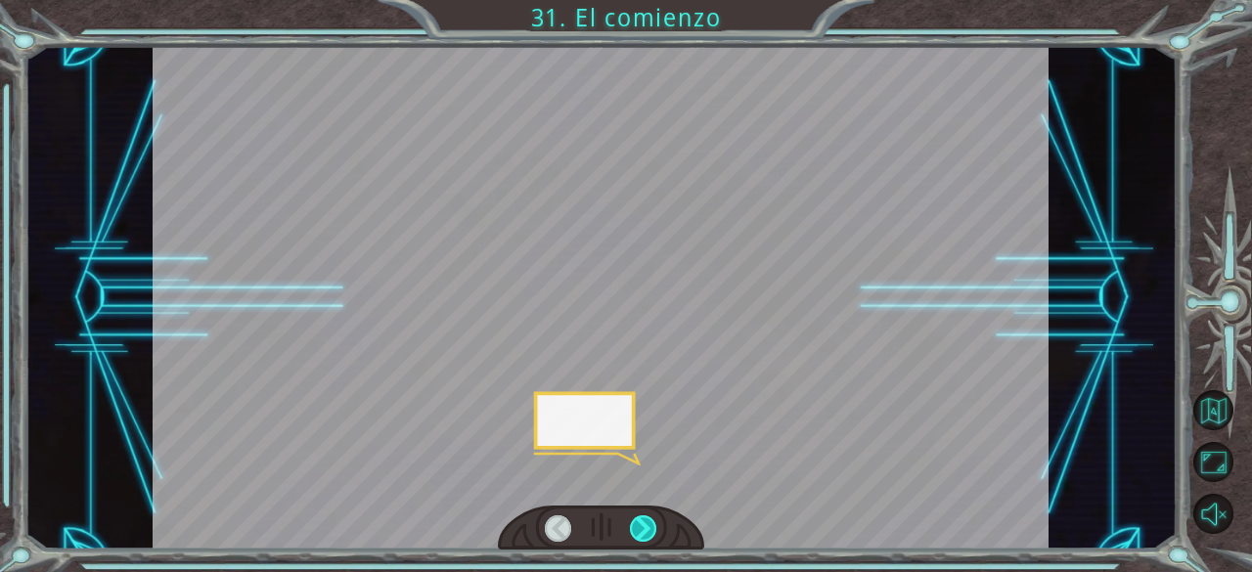
click at [651, 525] on div at bounding box center [643, 528] width 27 height 27
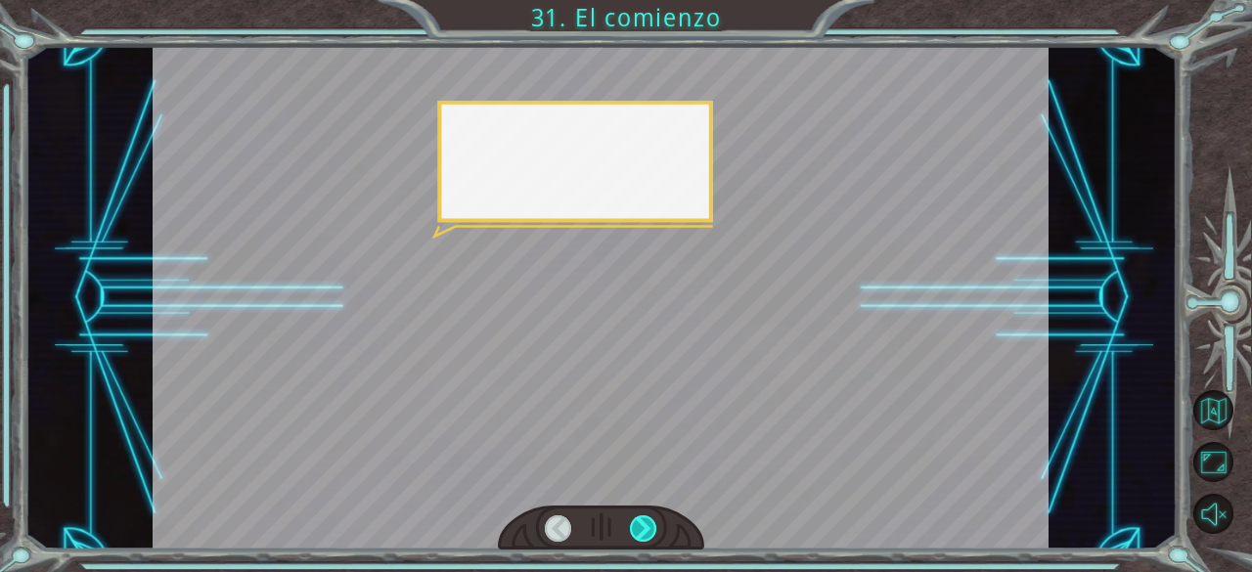
click at [651, 525] on div at bounding box center [643, 528] width 27 height 27
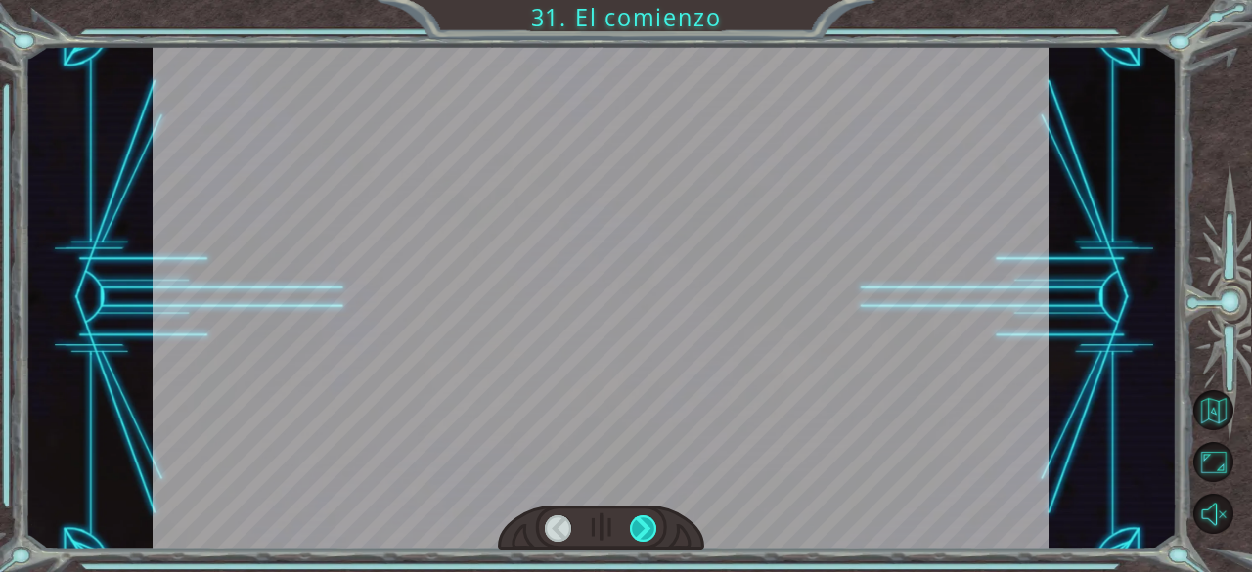
click at [651, 525] on div at bounding box center [643, 528] width 27 height 27
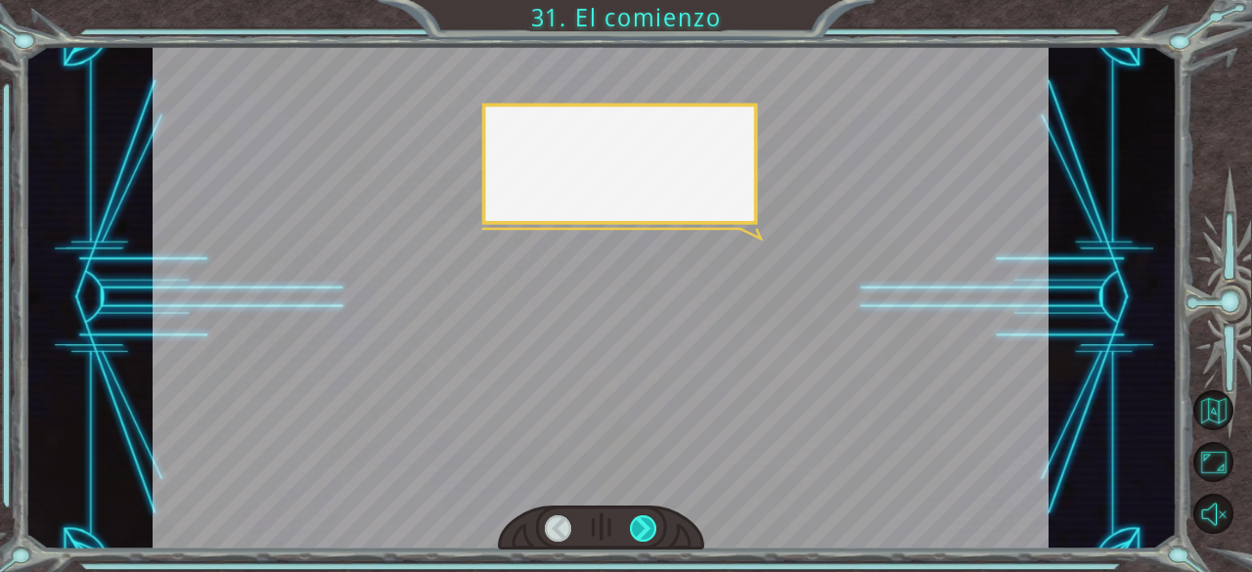
click at [651, 525] on div at bounding box center [643, 528] width 27 height 27
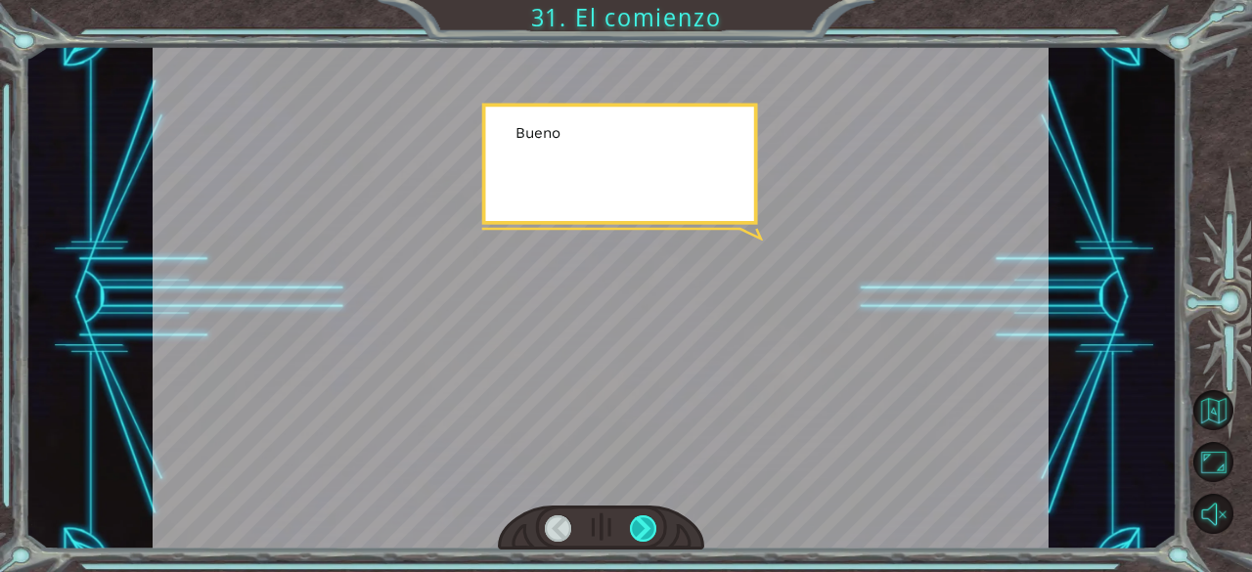
click at [651, 525] on div at bounding box center [643, 528] width 27 height 27
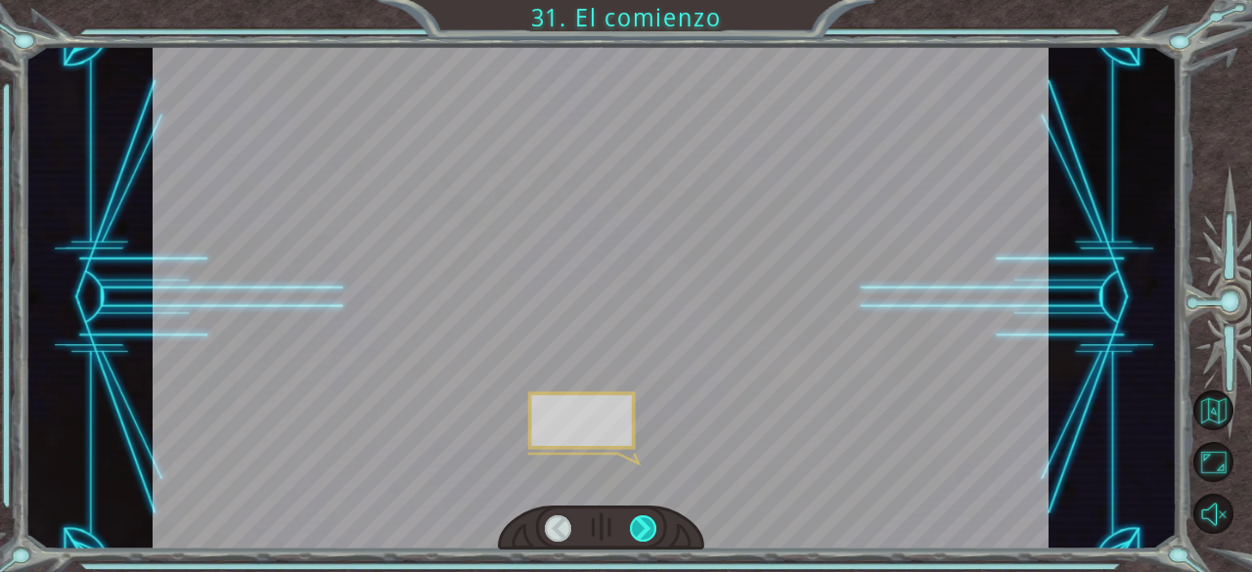
click at [651, 525] on div at bounding box center [643, 528] width 27 height 27
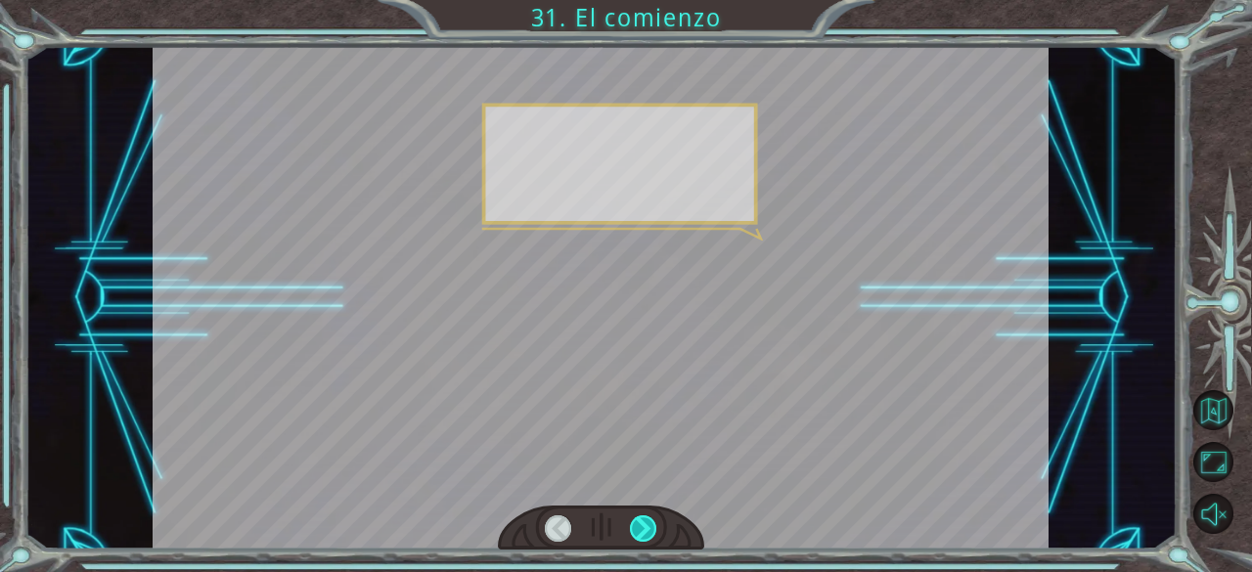
click at [651, 525] on div at bounding box center [643, 528] width 27 height 27
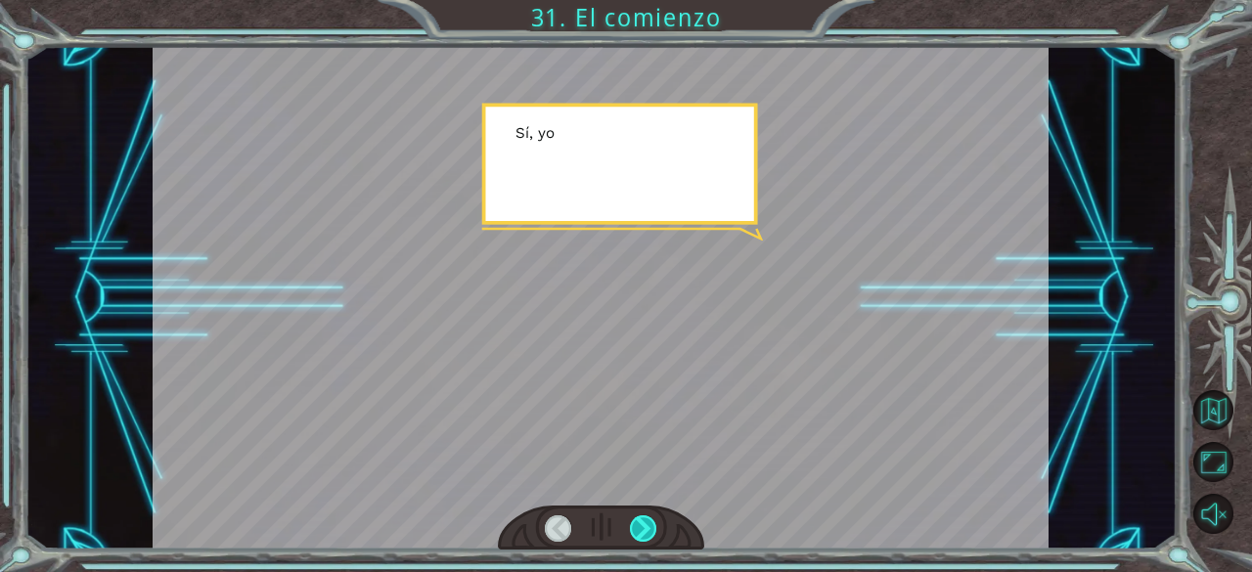
click at [651, 525] on div at bounding box center [643, 528] width 27 height 27
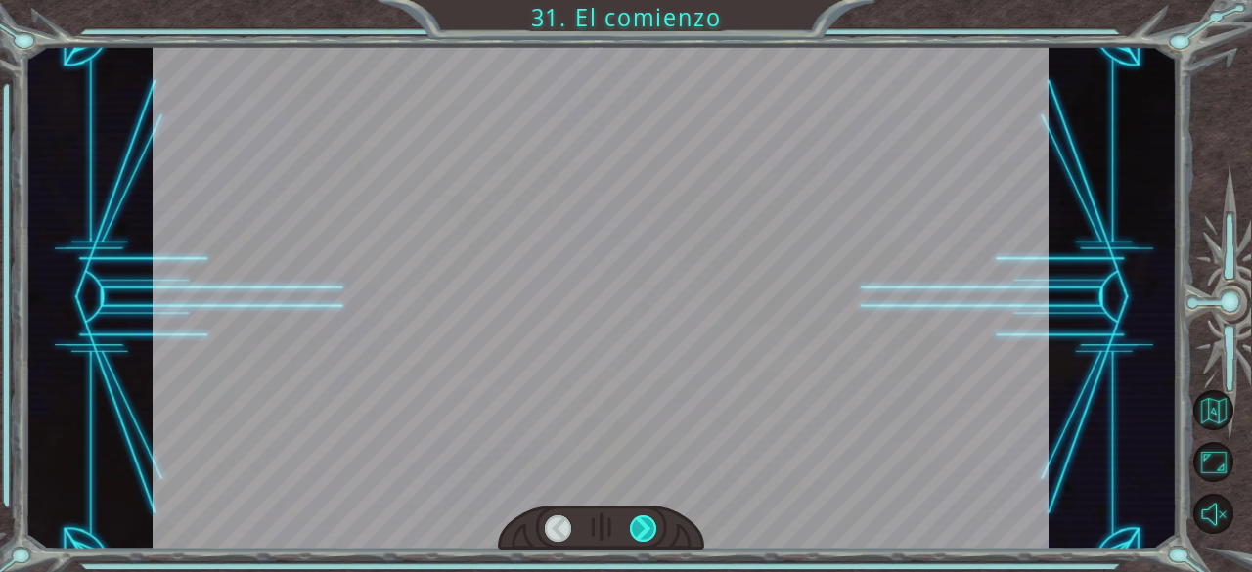
click at [651, 525] on div at bounding box center [643, 528] width 27 height 27
click at [651, 0] on div "Temporary Text ¡ E y , V e g a ! ¡ L o l o g r a m o s ! ¡ M i r a e l s o l ! …" at bounding box center [626, 0] width 1252 height 0
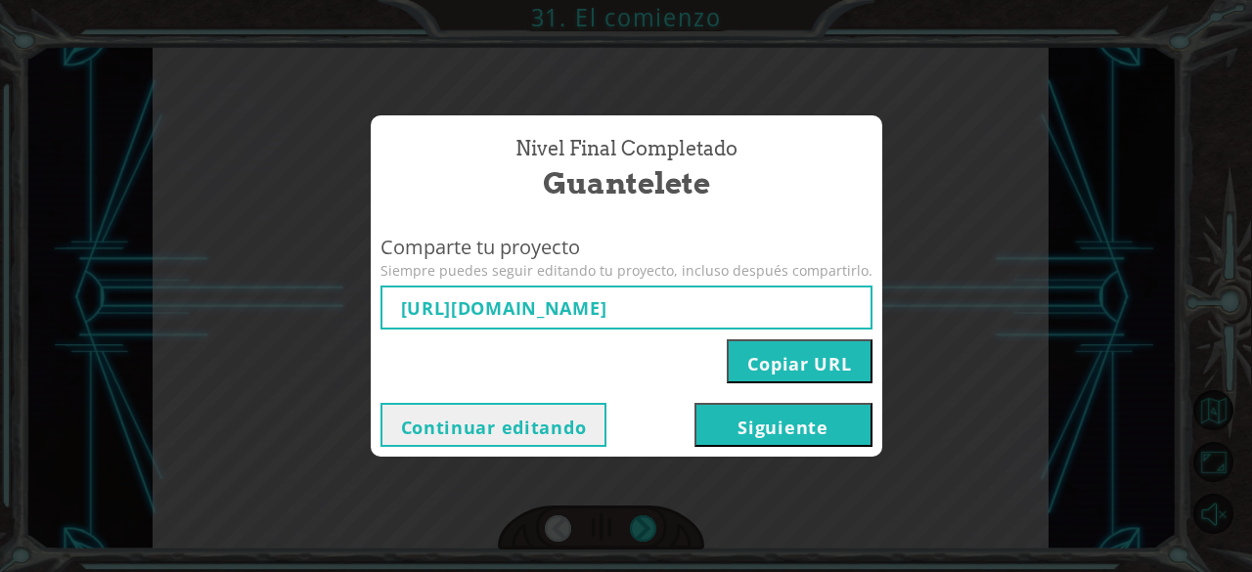
click at [786, 421] on button "Siguiente" at bounding box center [783, 425] width 178 height 44
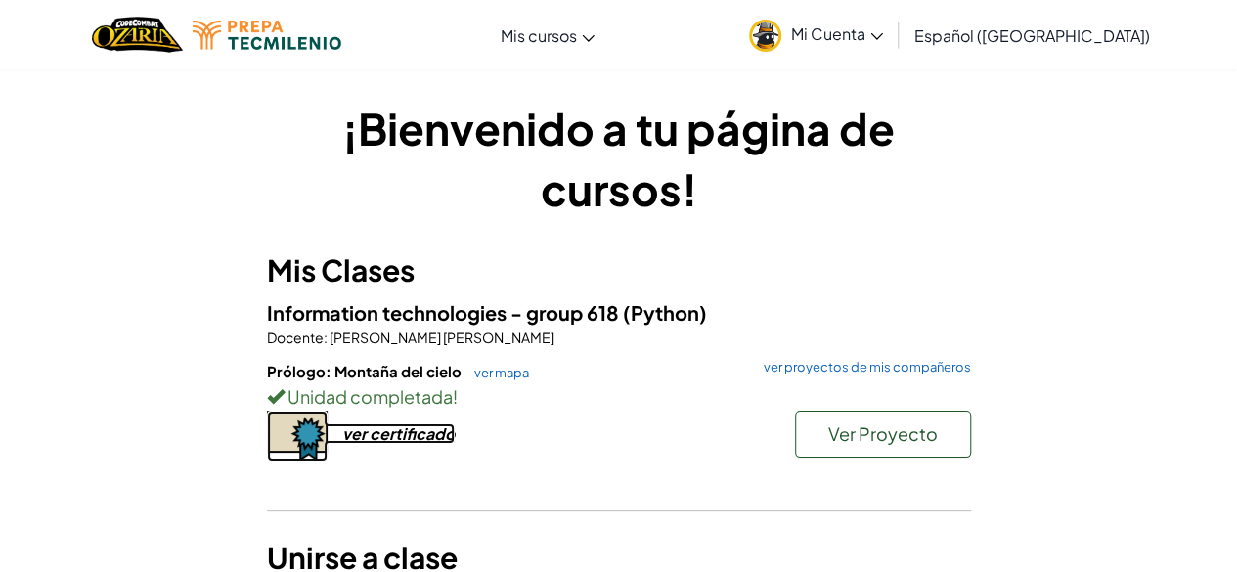
click at [374, 439] on div "ver certificado" at bounding box center [398, 433] width 112 height 21
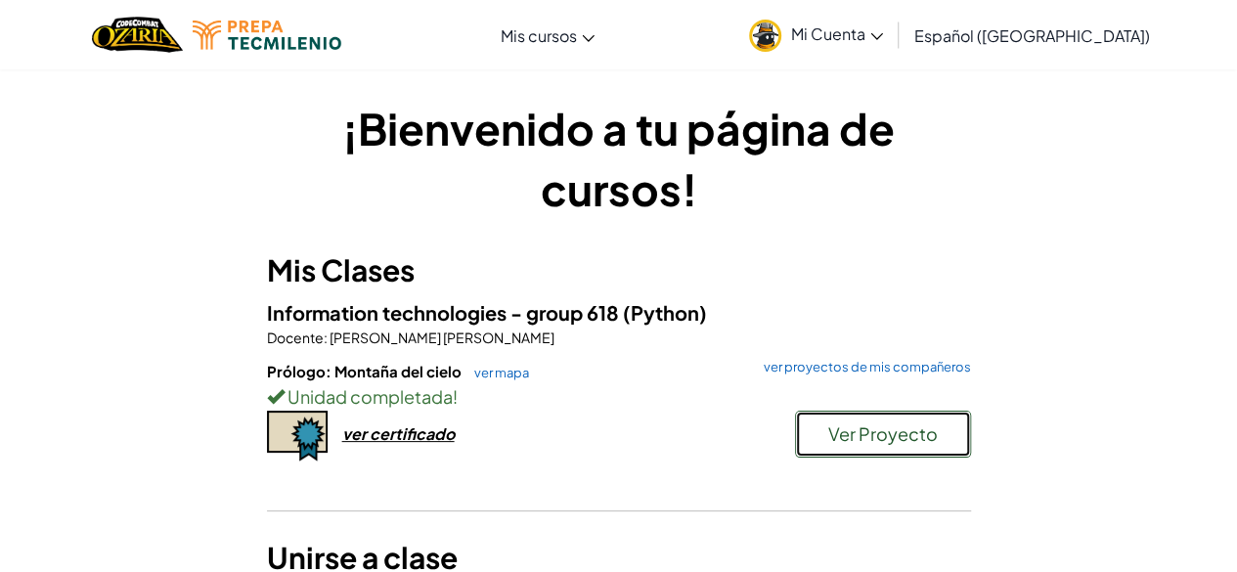
click at [855, 437] on span "Ver Proyecto" at bounding box center [883, 433] width 110 height 22
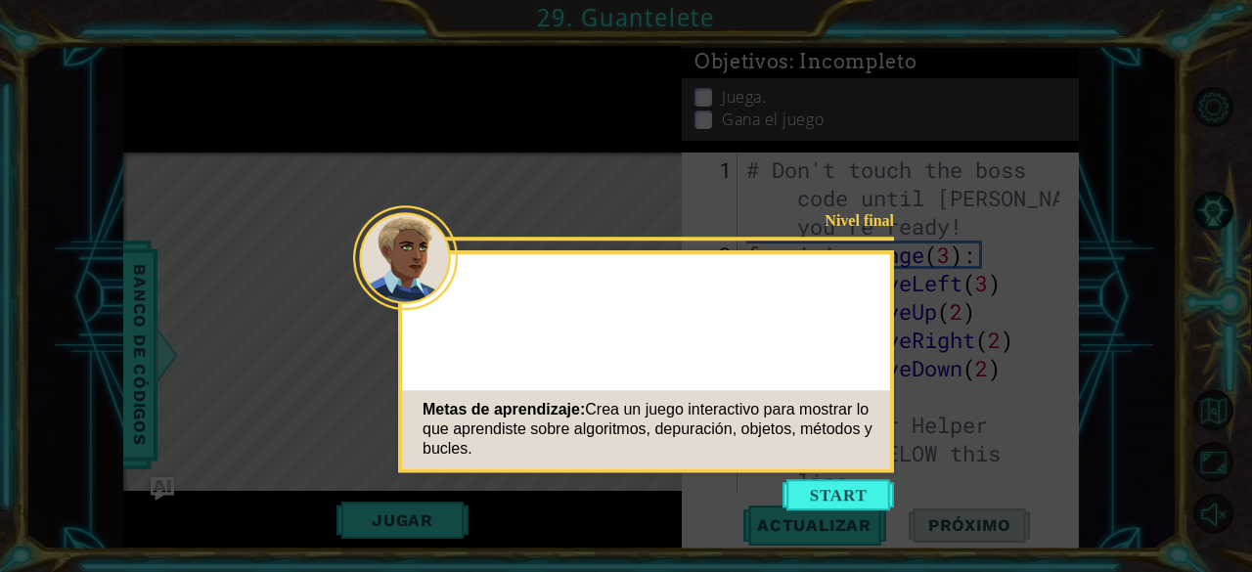
click at [874, 488] on button "Start" at bounding box center [837, 494] width 111 height 31
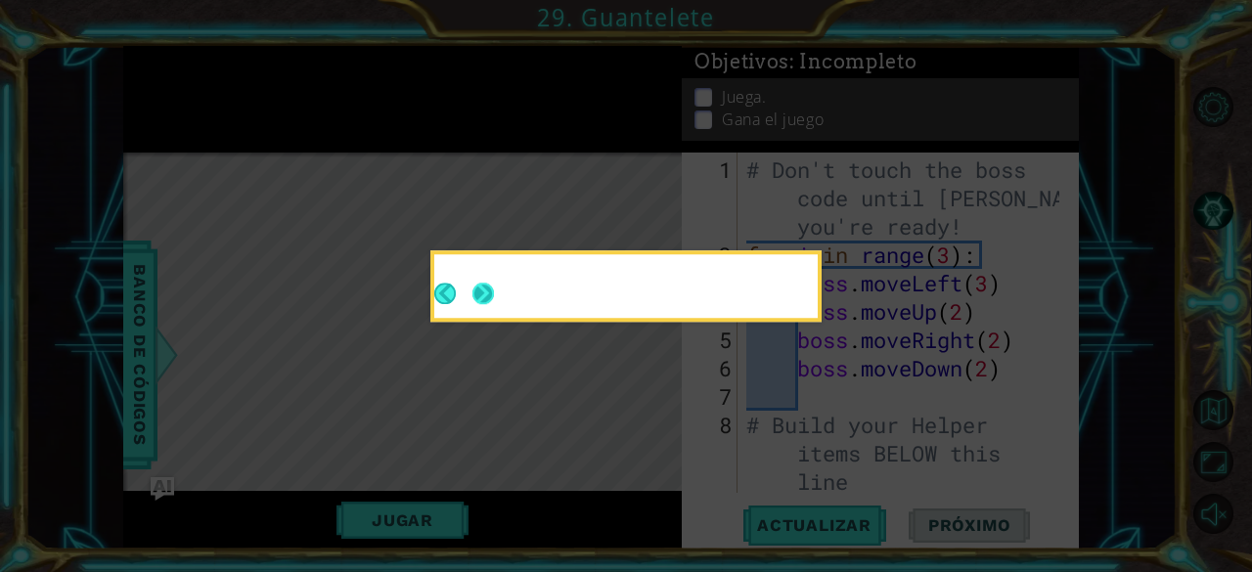
click at [483, 300] on button "Next" at bounding box center [483, 294] width 22 height 22
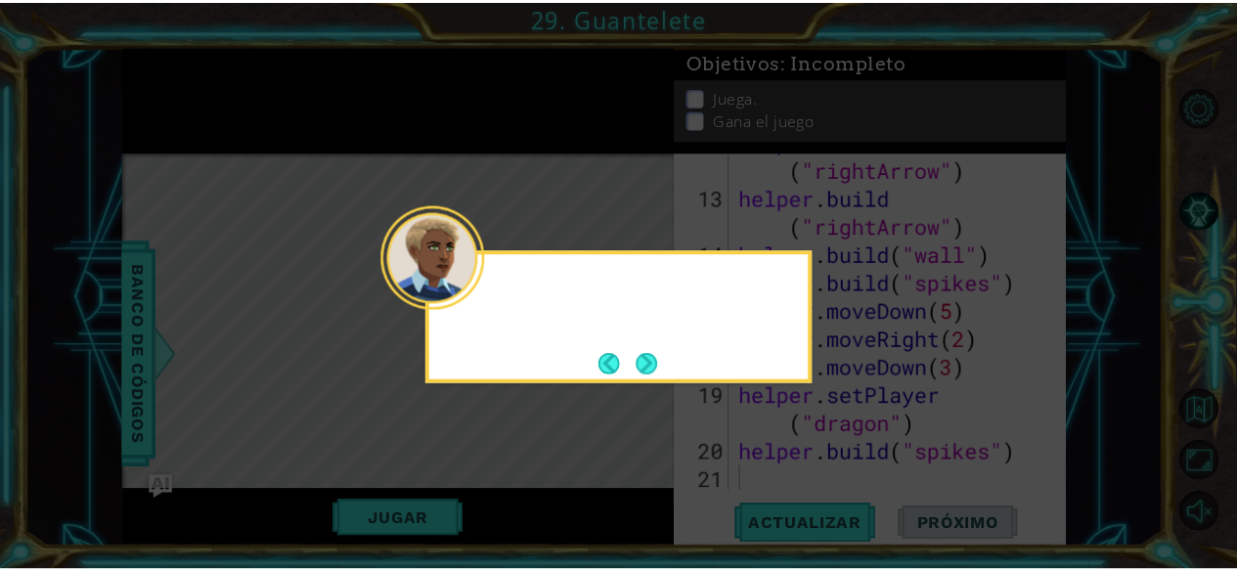
scroll to position [510, 0]
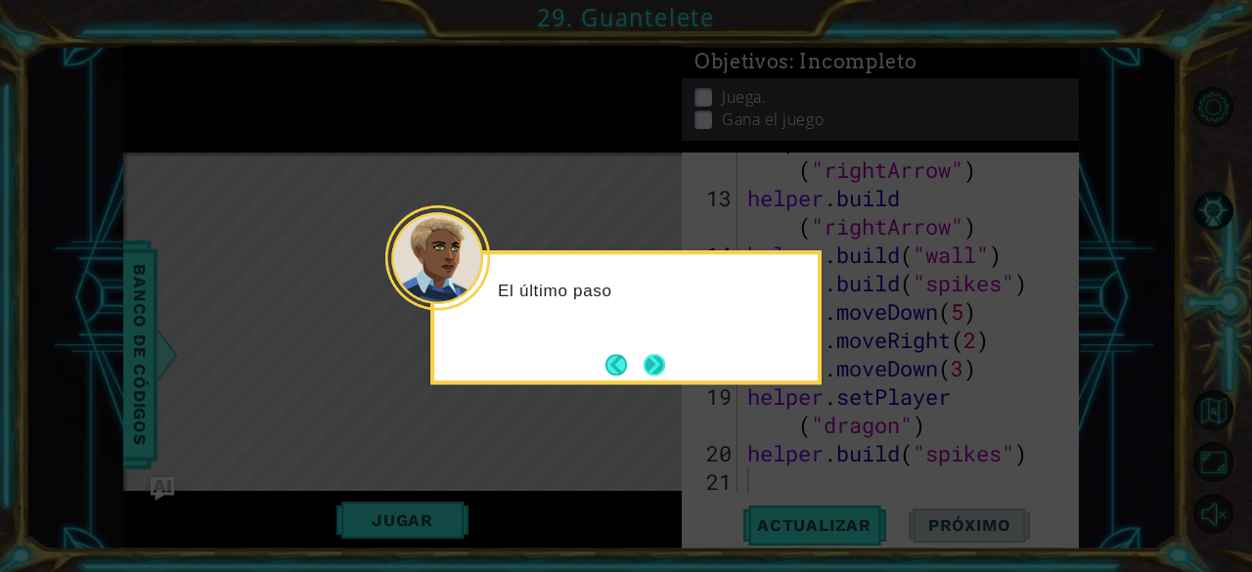
click at [652, 367] on button "Next" at bounding box center [654, 364] width 27 height 27
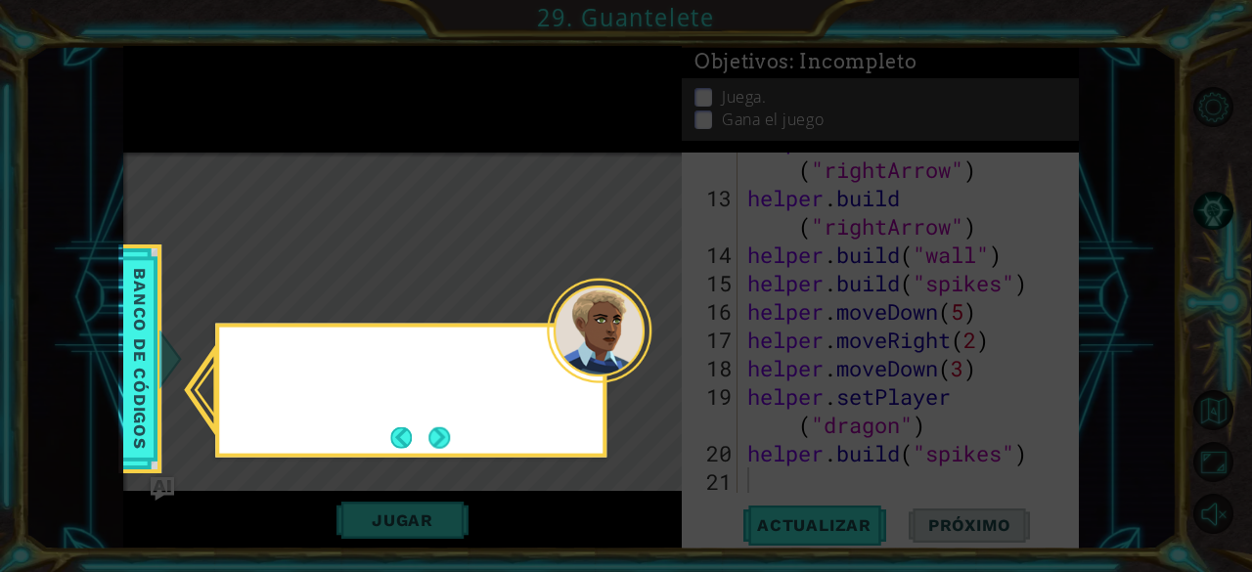
click at [652, 367] on icon at bounding box center [626, 286] width 1252 height 572
click at [451, 426] on button "Next" at bounding box center [439, 437] width 30 height 30
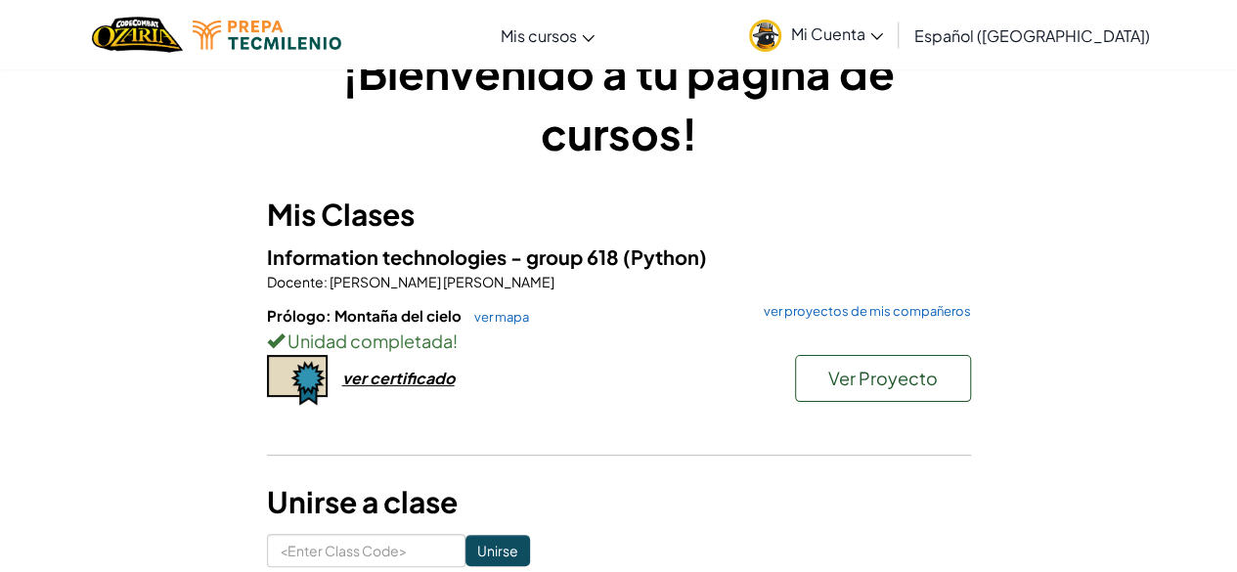
scroll to position [54, 0]
